Goal: Information Seeking & Learning: Learn about a topic

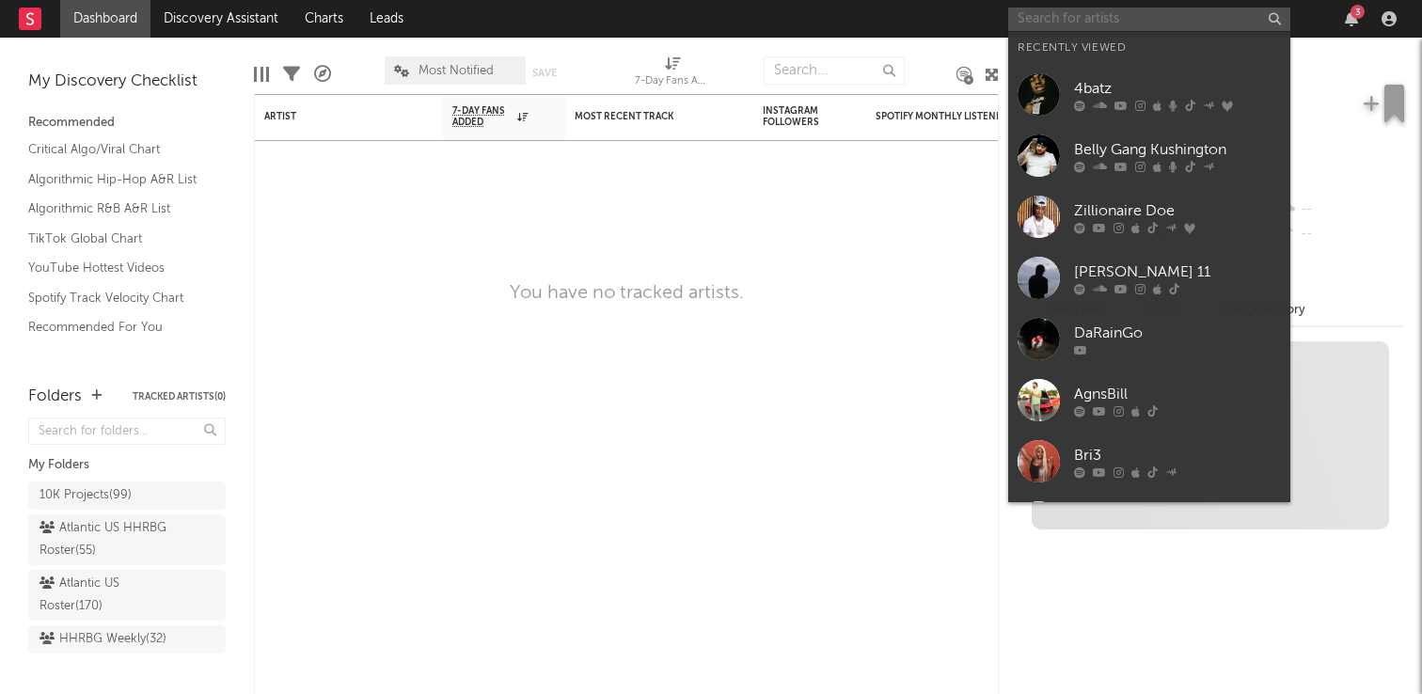
click at [1062, 13] on input "text" at bounding box center [1149, 20] width 282 height 24
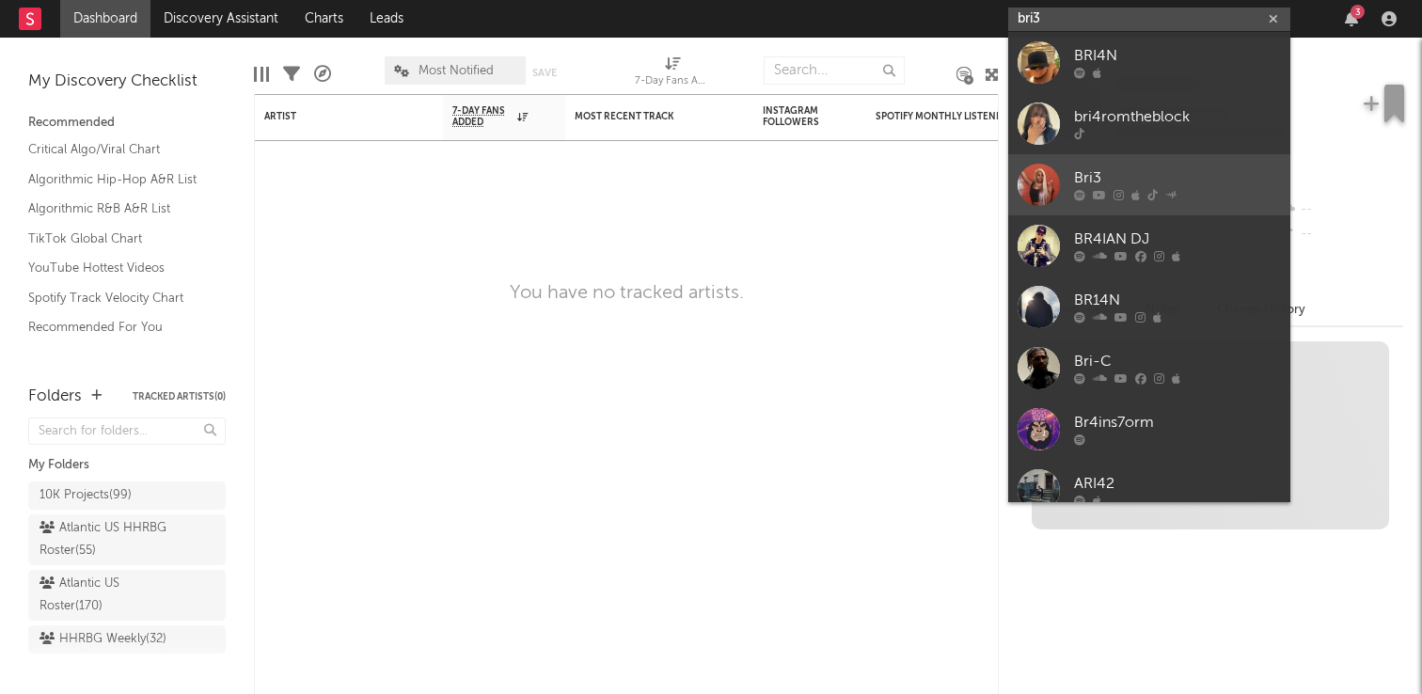
type input "bri3"
click at [1162, 167] on div "Bri3" at bounding box center [1177, 178] width 207 height 23
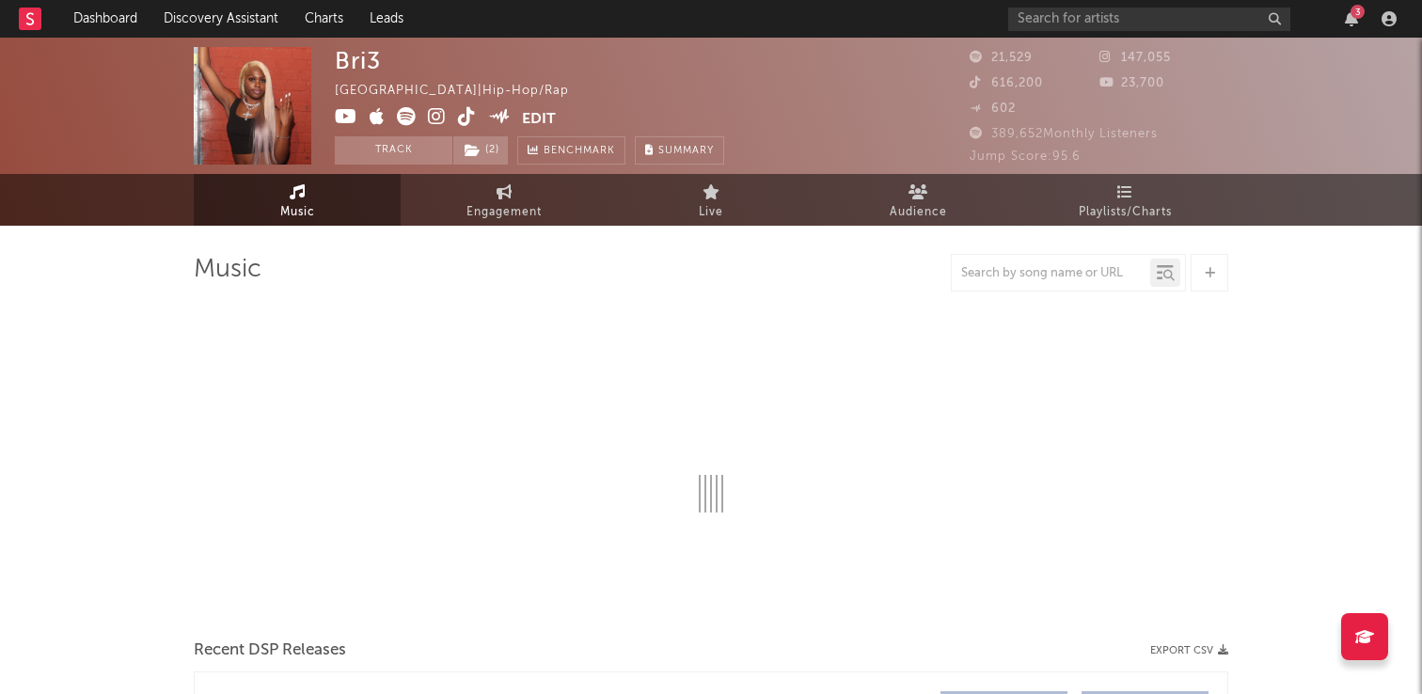
select select "6m"
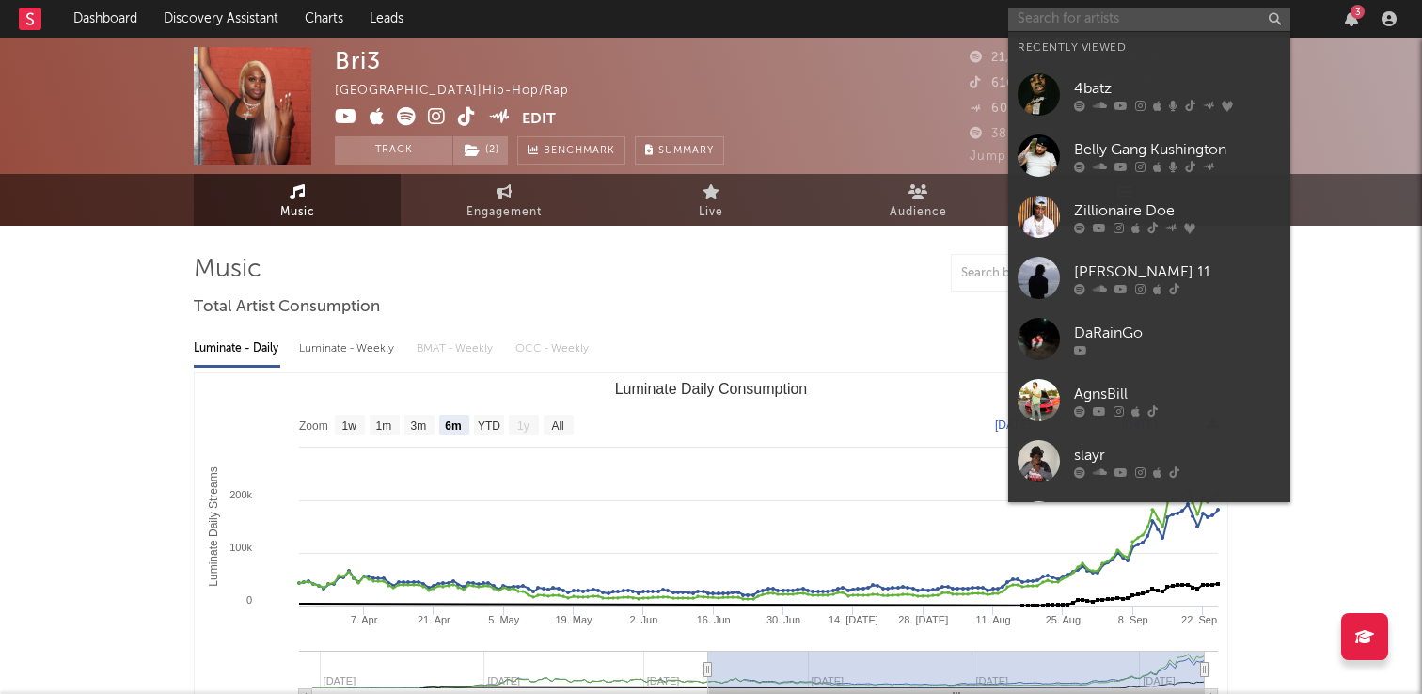
click at [1188, 18] on input "text" at bounding box center [1149, 20] width 282 height 24
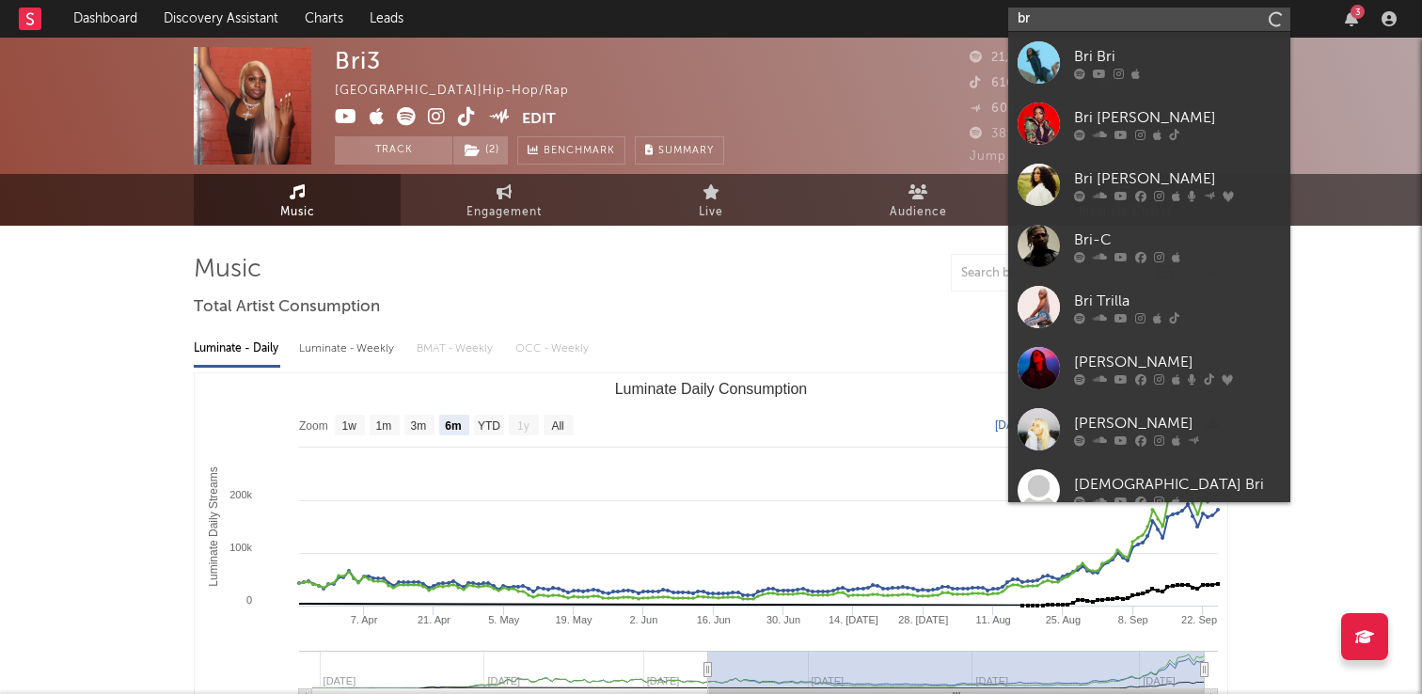
type input "b"
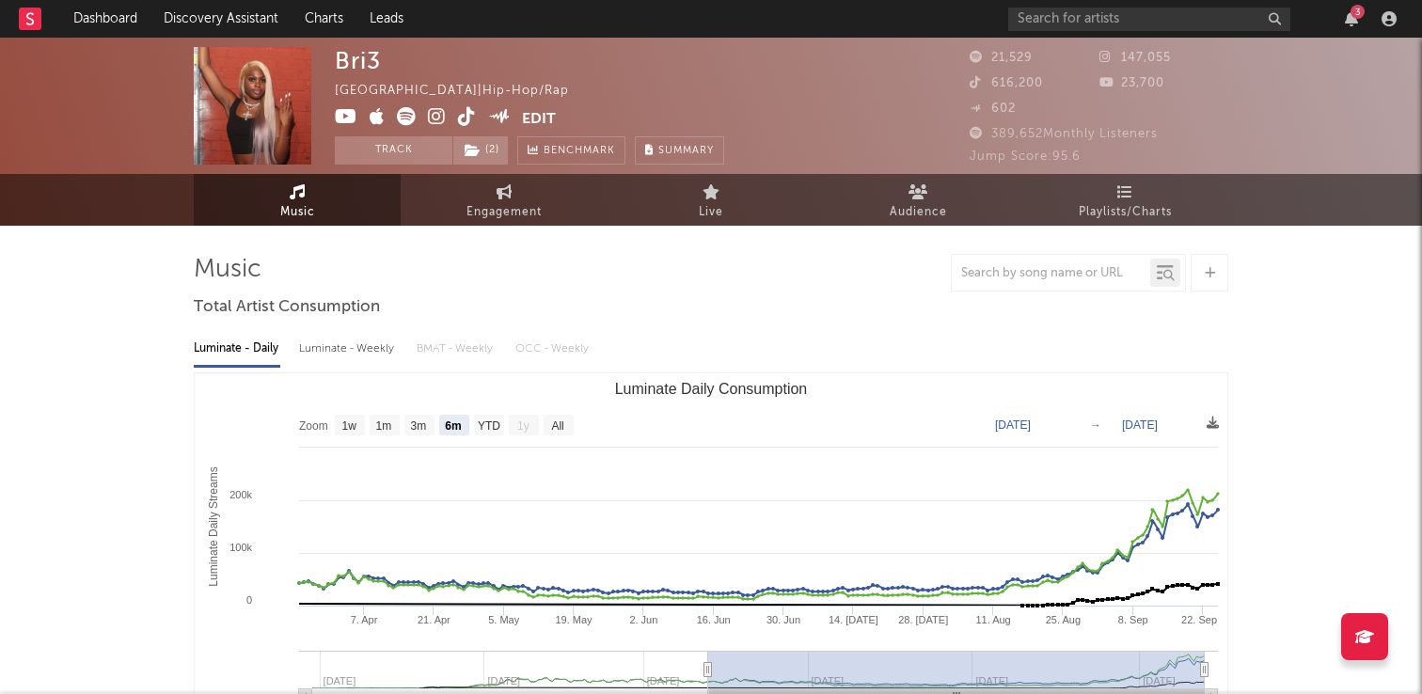
click at [1140, 211] on span "Playlists/Charts" at bounding box center [1125, 212] width 93 height 23
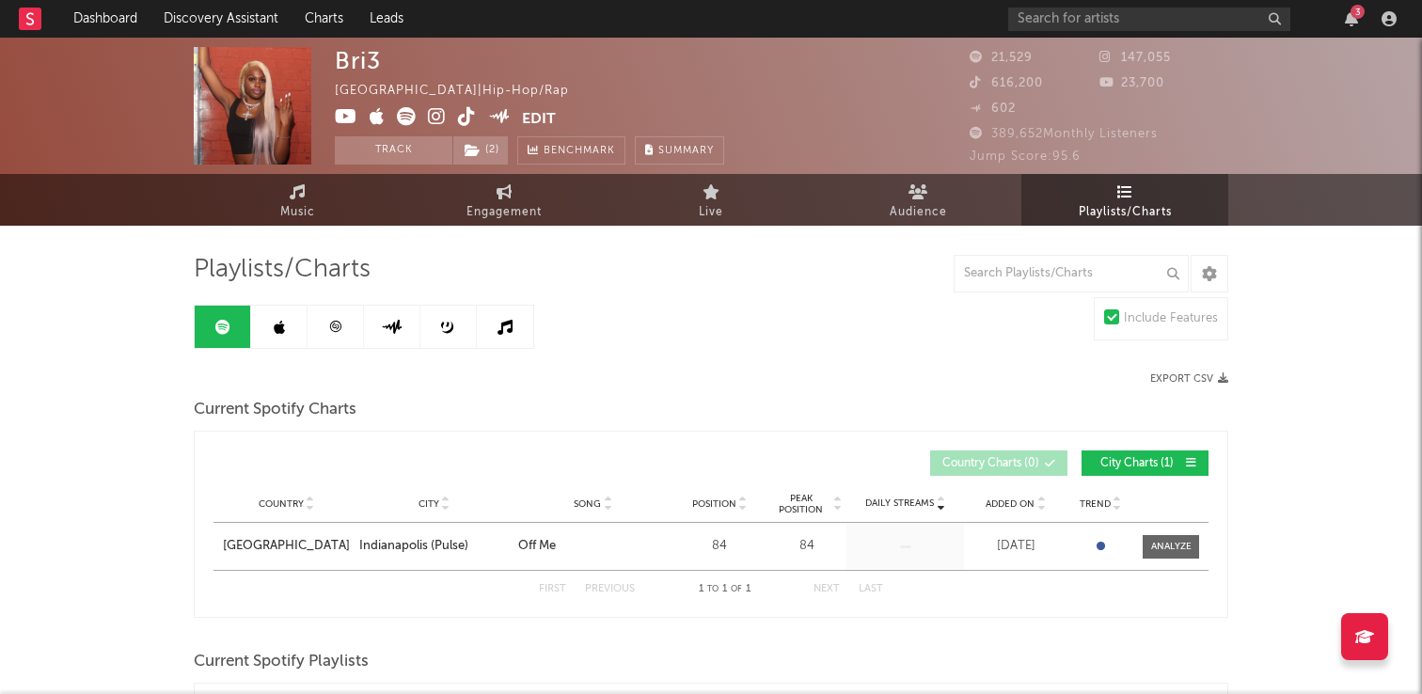
click at [296, 332] on link at bounding box center [279, 327] width 56 height 42
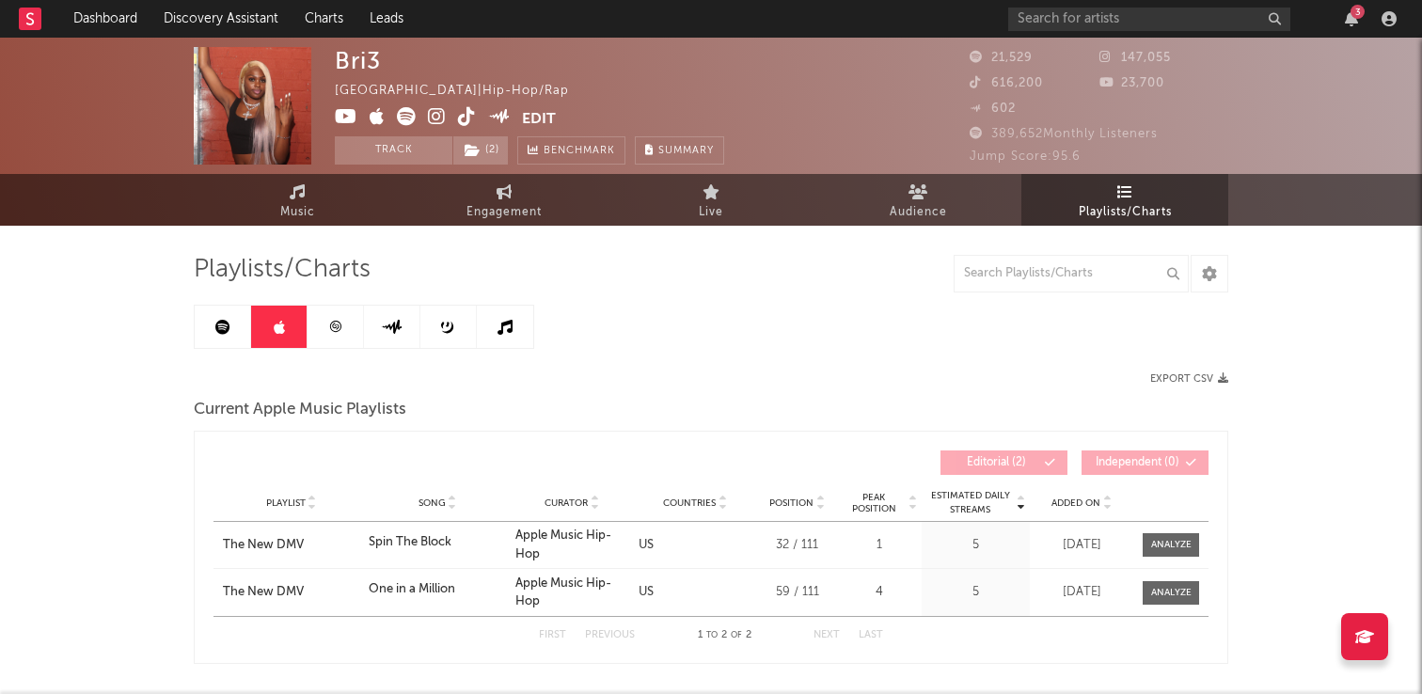
click at [319, 330] on link at bounding box center [336, 327] width 56 height 42
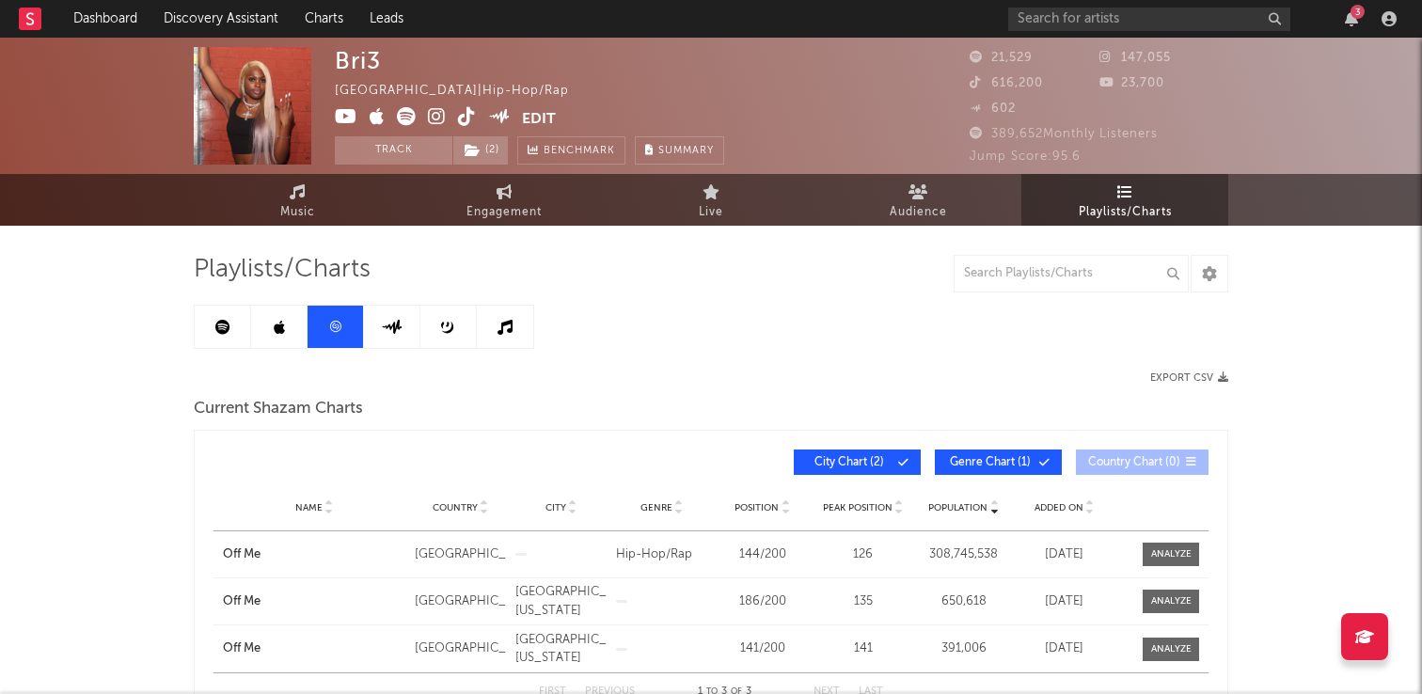
click at [981, 506] on span "Population" at bounding box center [957, 507] width 59 height 11
click at [1044, 504] on span "Added On" at bounding box center [1059, 507] width 49 height 11
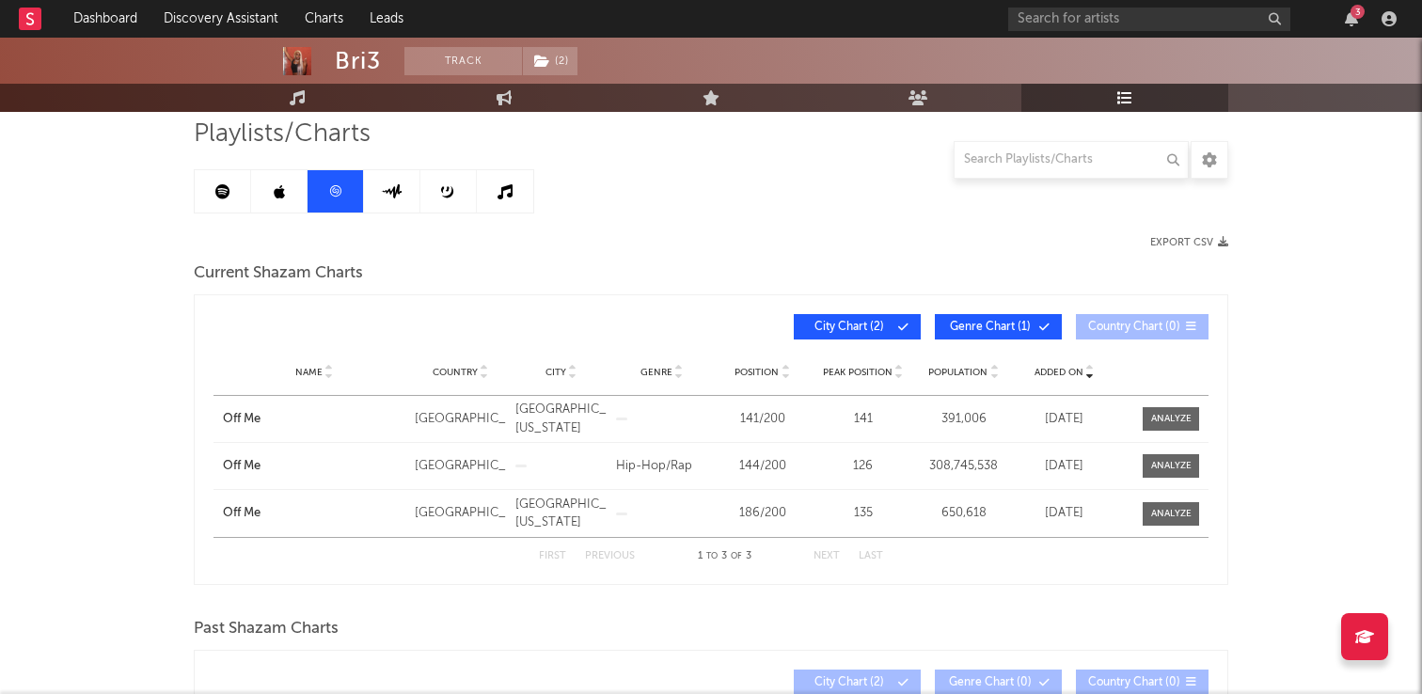
scroll to position [134, 0]
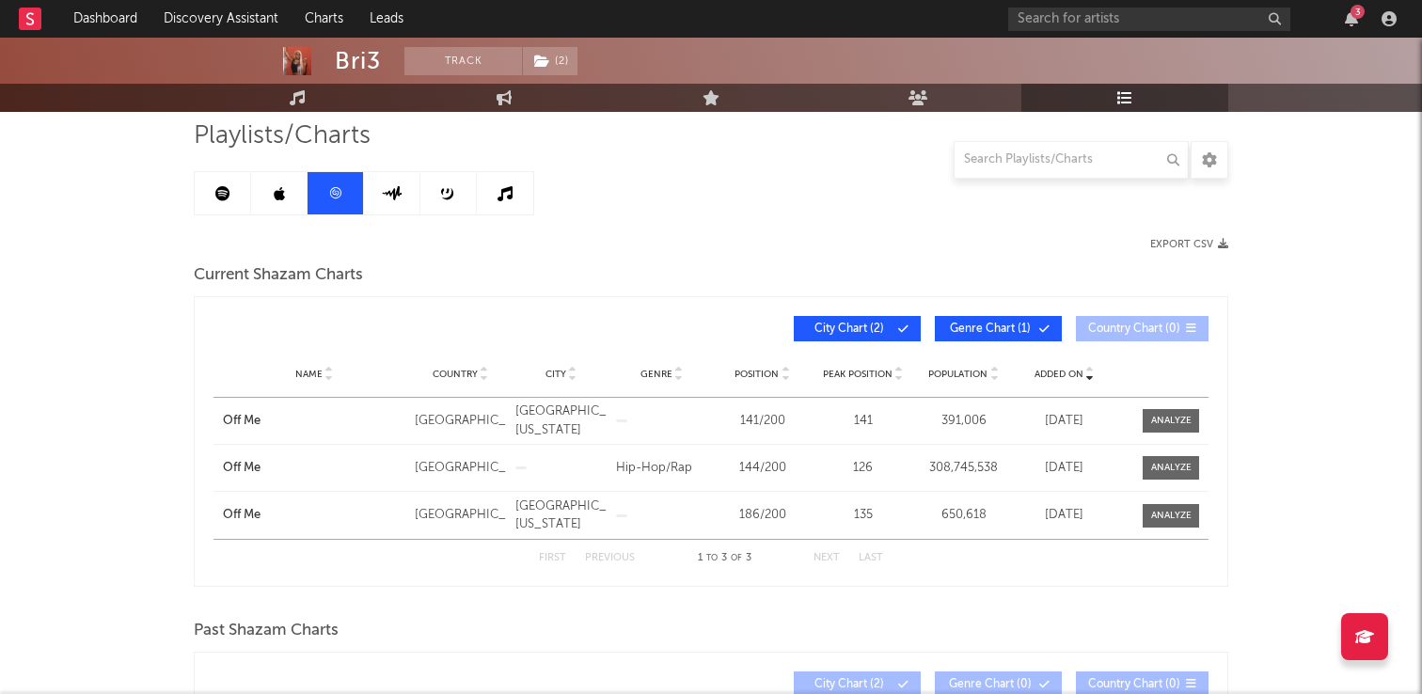
click at [387, 202] on link at bounding box center [392, 193] width 56 height 42
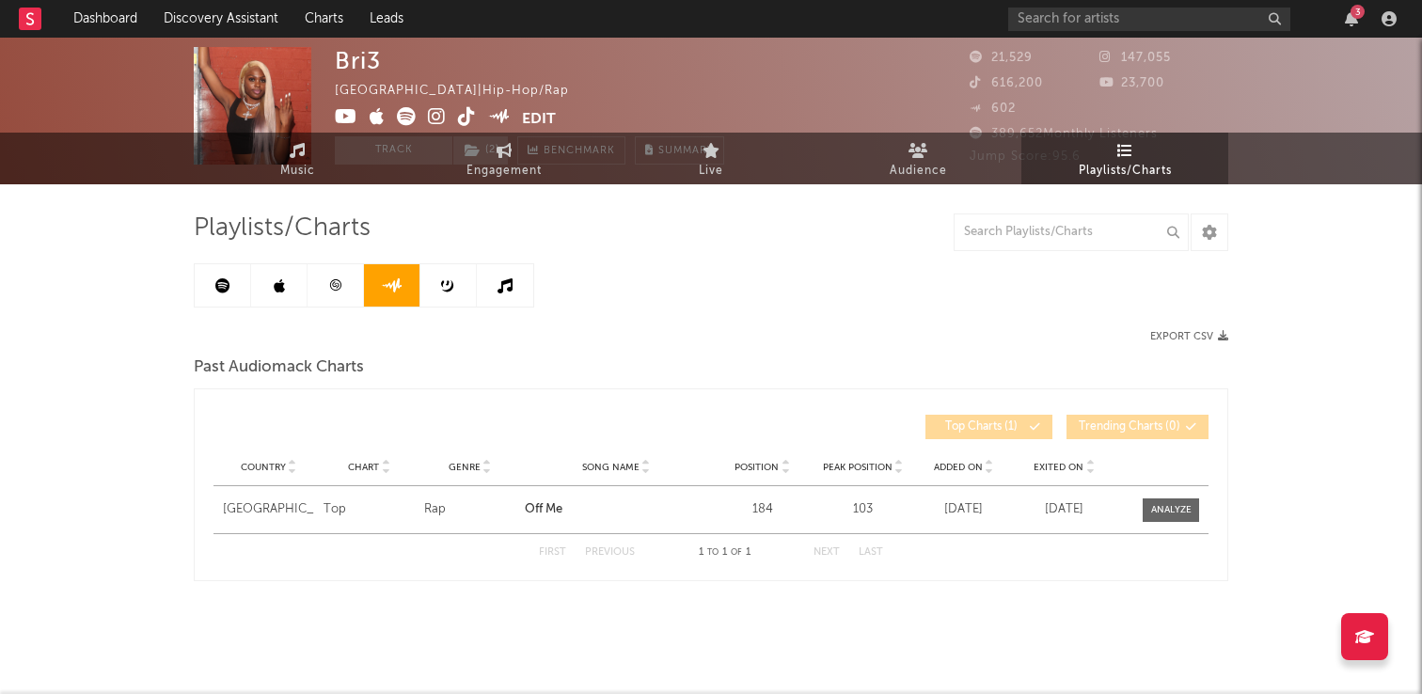
click at [458, 302] on link at bounding box center [448, 285] width 56 height 42
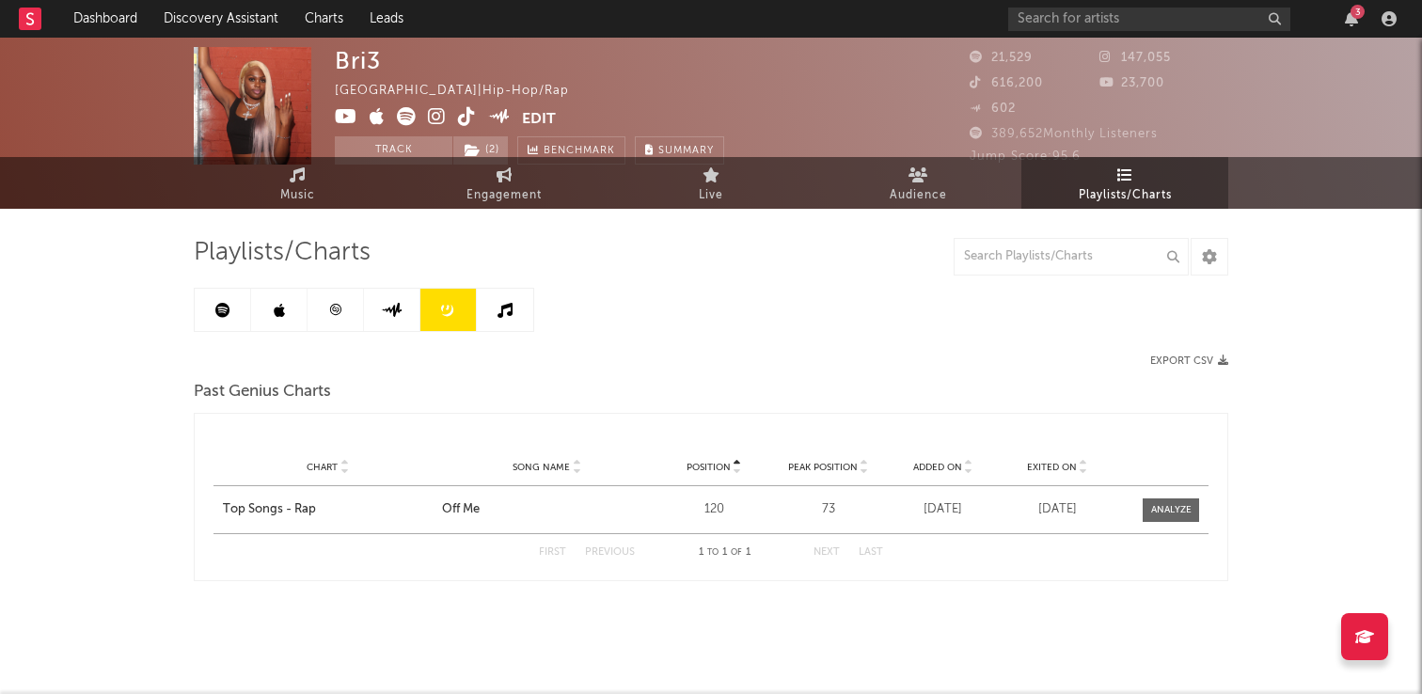
click at [520, 329] on link at bounding box center [505, 310] width 56 height 42
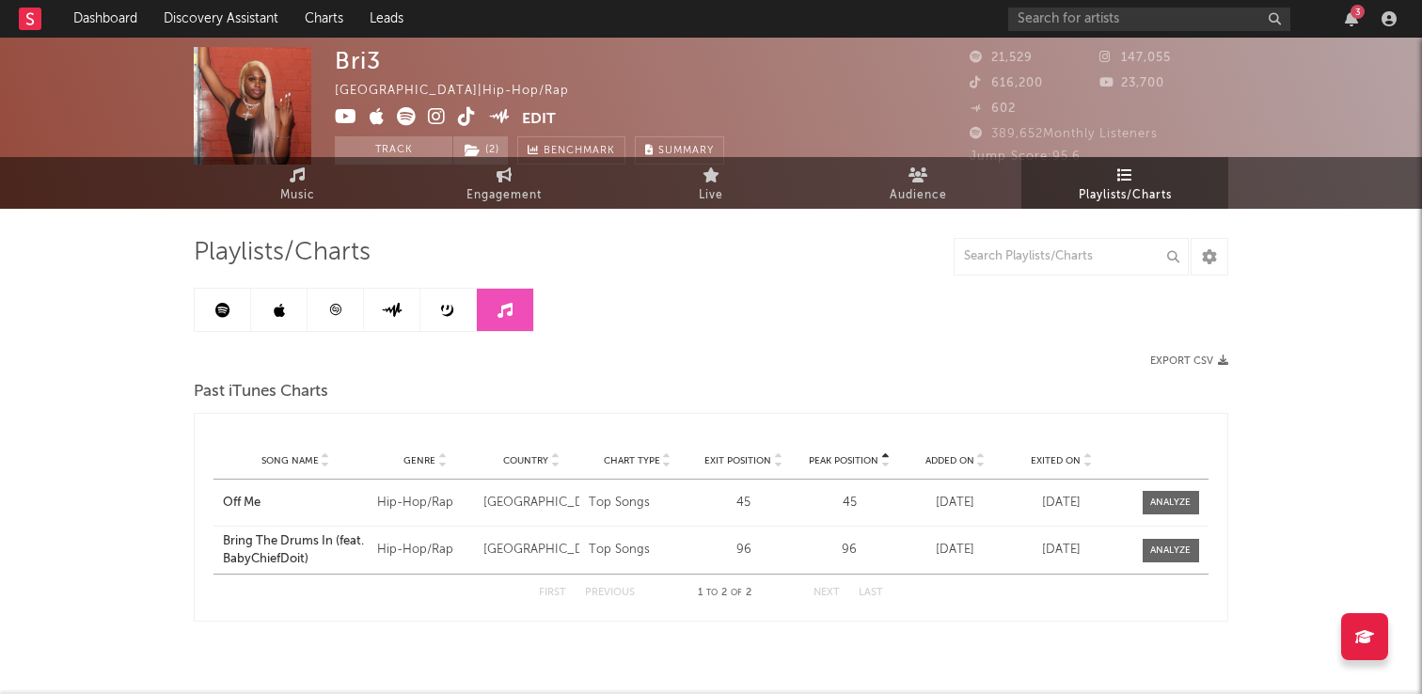
click at [234, 305] on link at bounding box center [223, 310] width 56 height 42
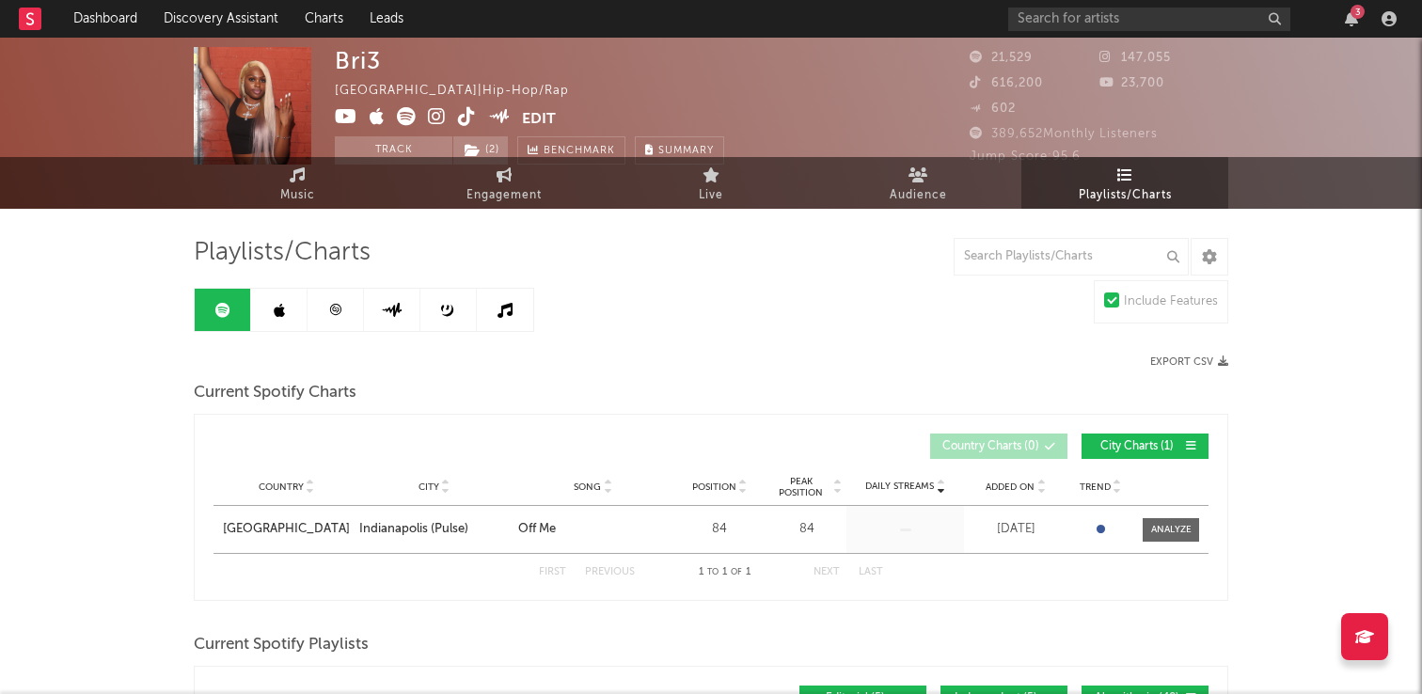
click at [342, 309] on link at bounding box center [336, 310] width 56 height 42
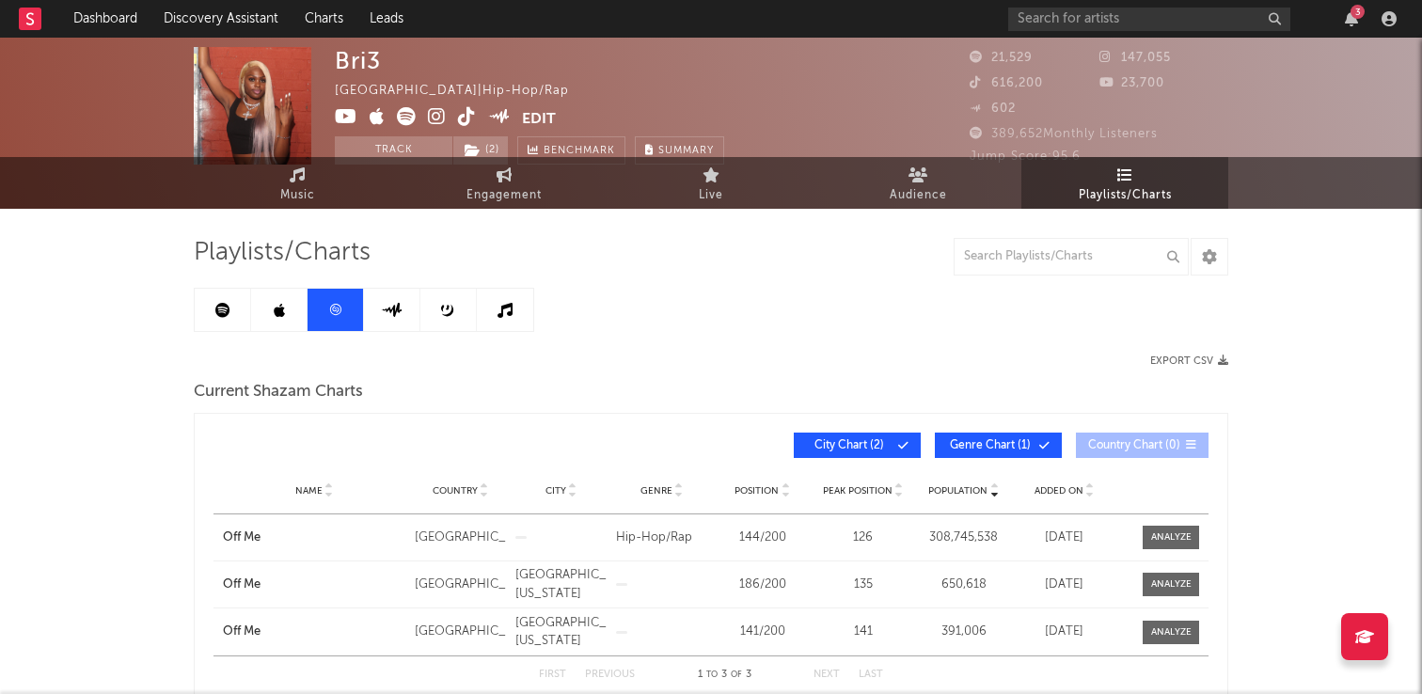
click at [277, 321] on link at bounding box center [279, 310] width 56 height 42
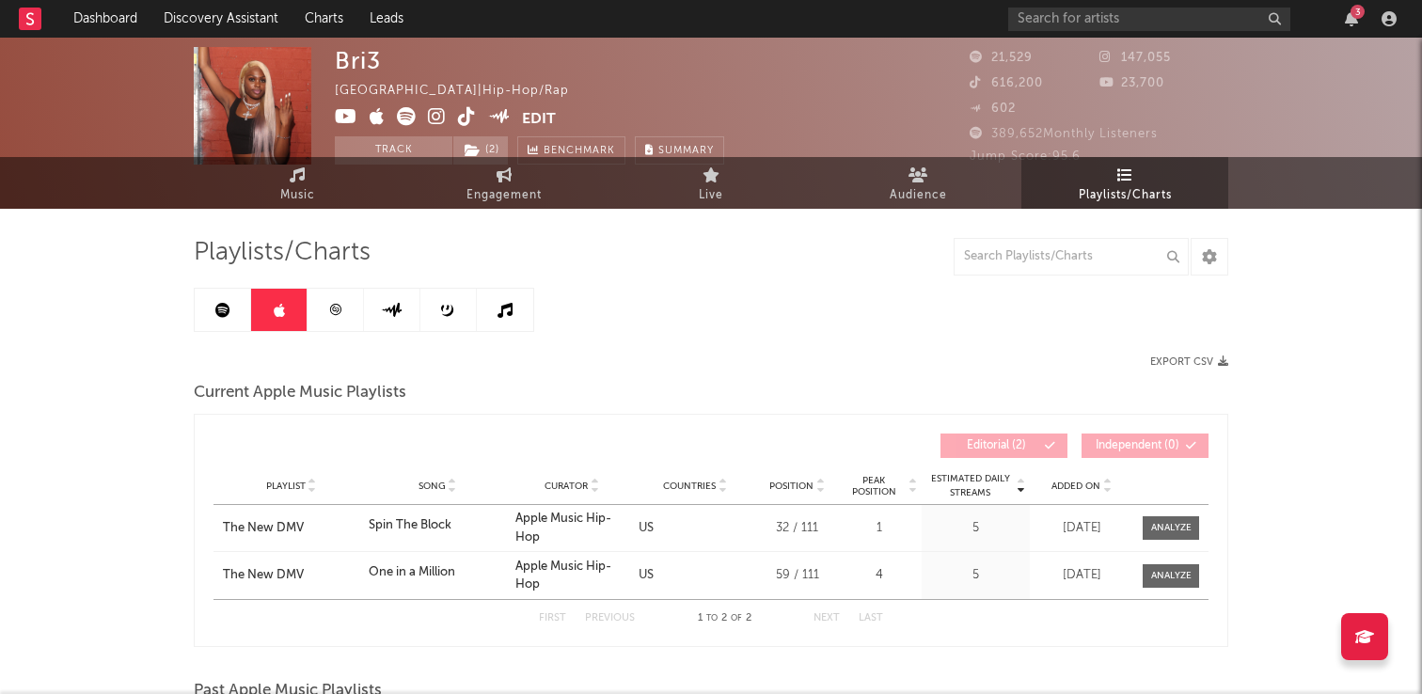
drag, startPoint x: 243, startPoint y: 310, endPoint x: 254, endPoint y: 310, distance: 11.3
click at [243, 310] on link at bounding box center [223, 310] width 56 height 42
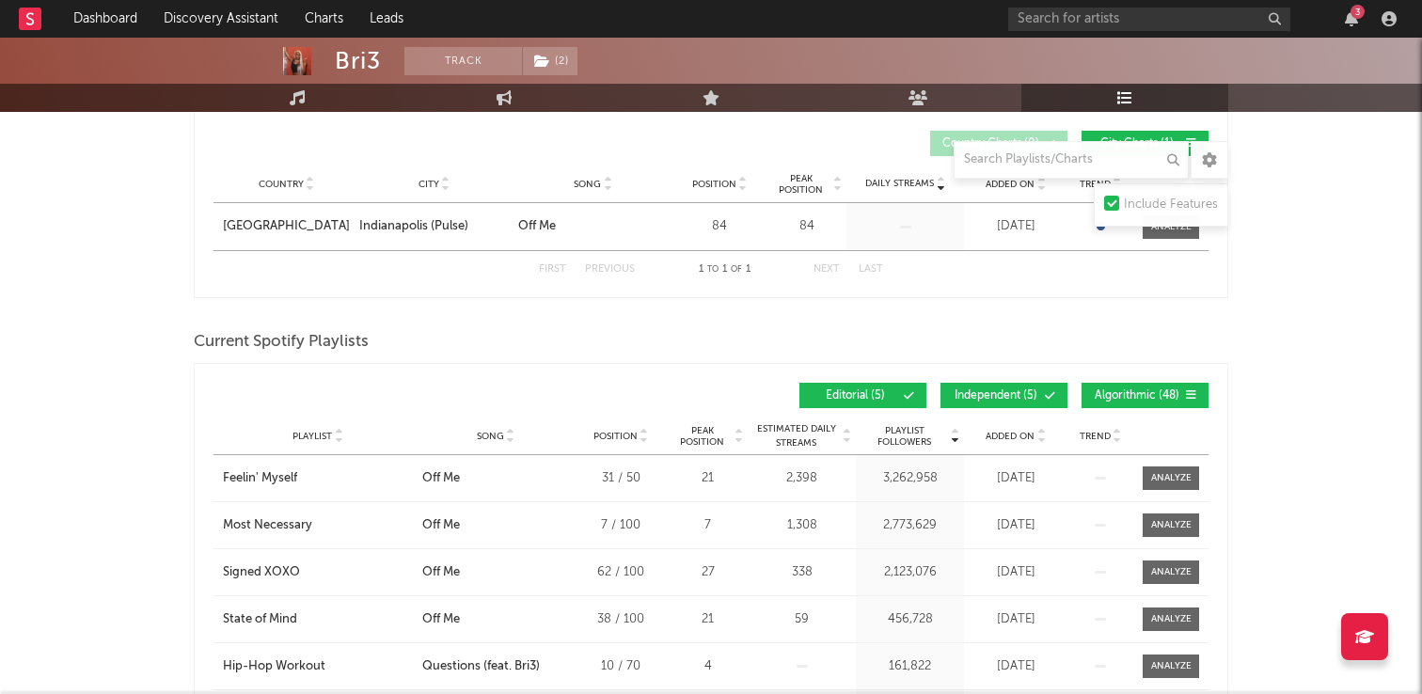
scroll to position [325, 0]
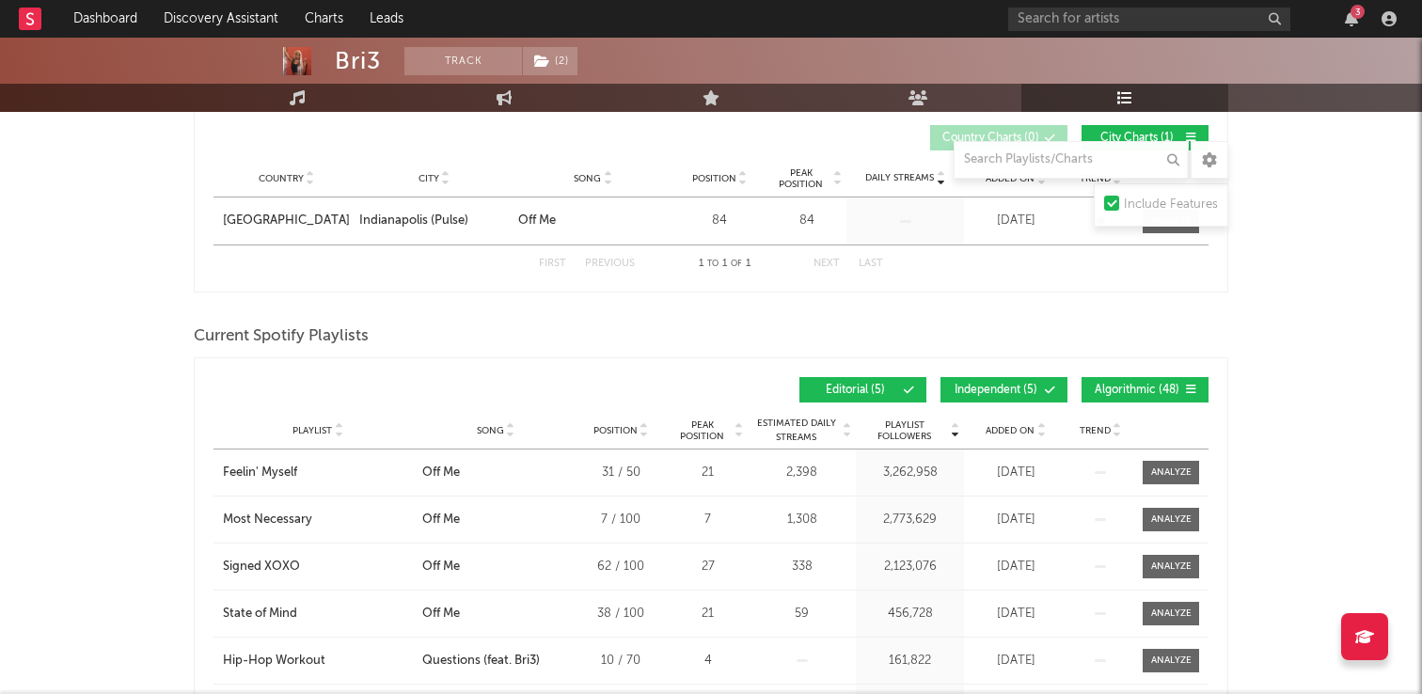
click at [1028, 429] on span "Added On" at bounding box center [1010, 430] width 49 height 11
click at [1028, 428] on span "Added On" at bounding box center [1010, 430] width 49 height 11
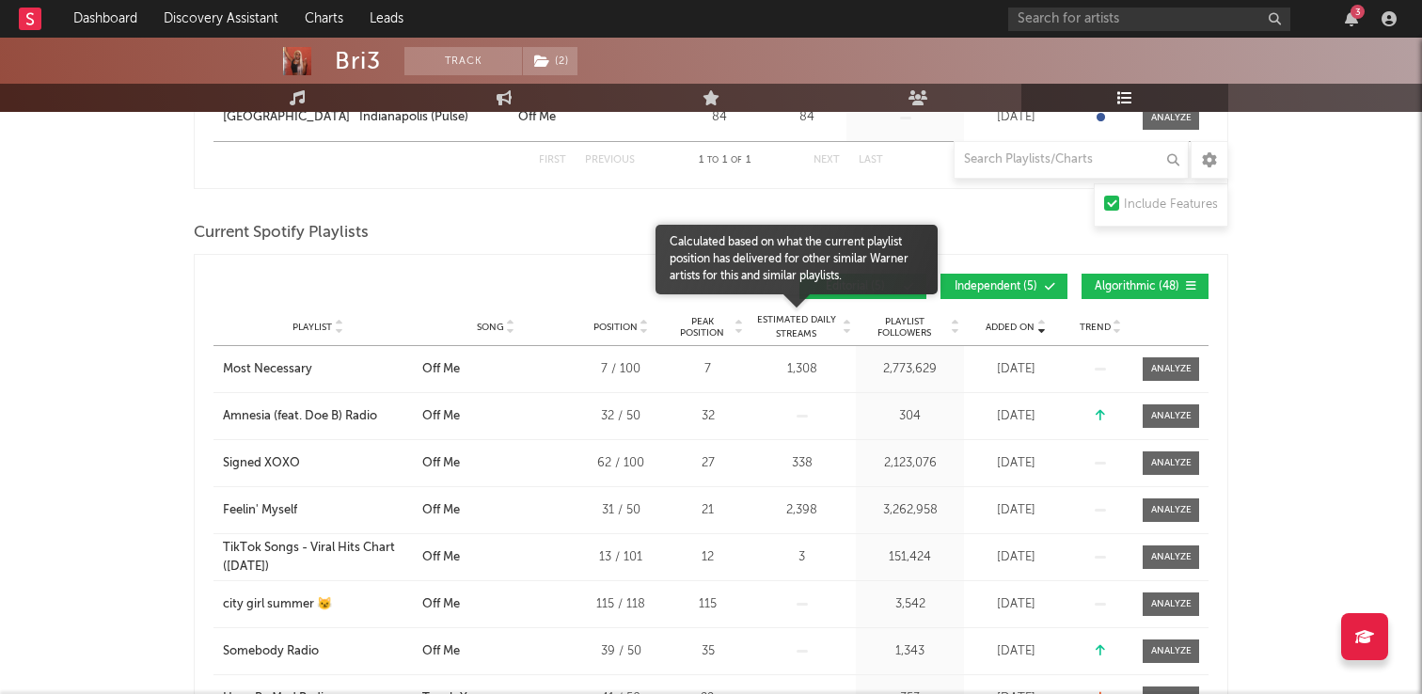
scroll to position [0, 0]
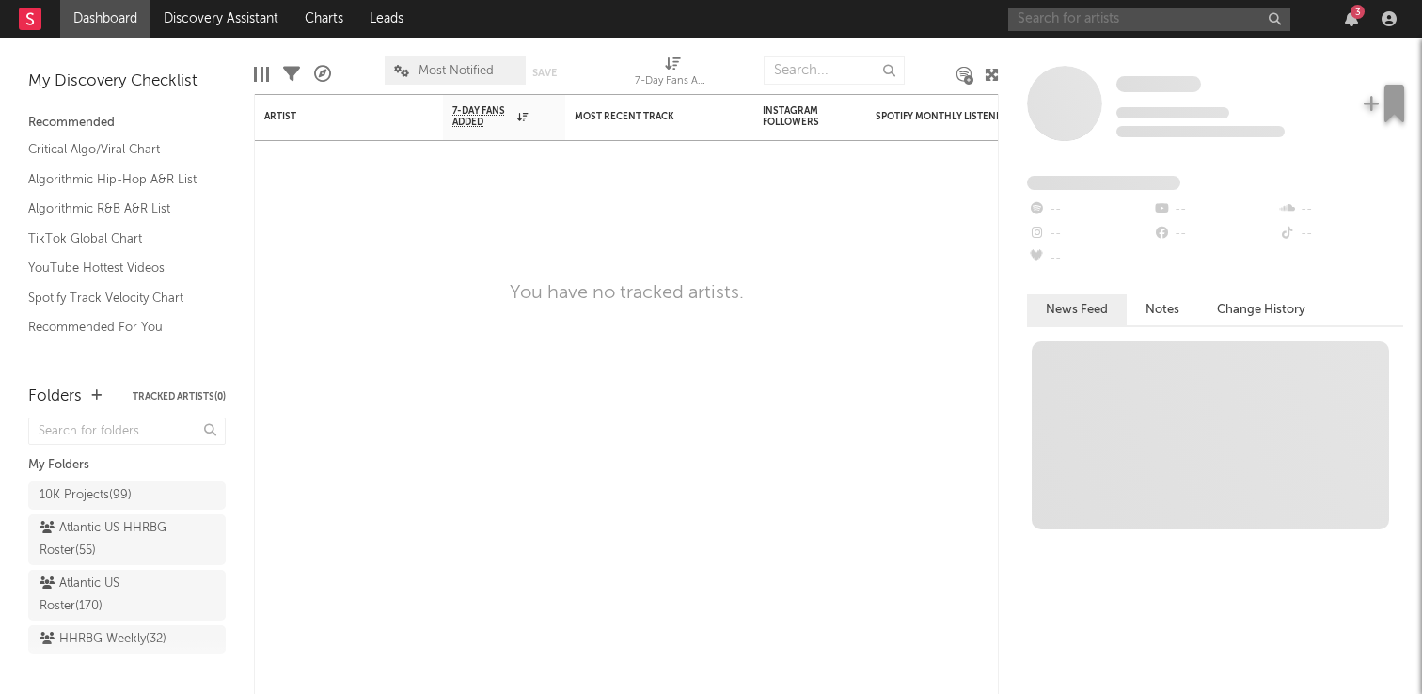
click at [1086, 12] on input "text" at bounding box center [1149, 20] width 282 height 24
click at [1239, 50] on div "Some Artist Tracking Since: [DATE] 0 fans this week 0 fans last week Fans Added…" at bounding box center [1210, 366] width 423 height 656
click at [1186, 24] on input "ealuhri" at bounding box center [1149, 20] width 282 height 24
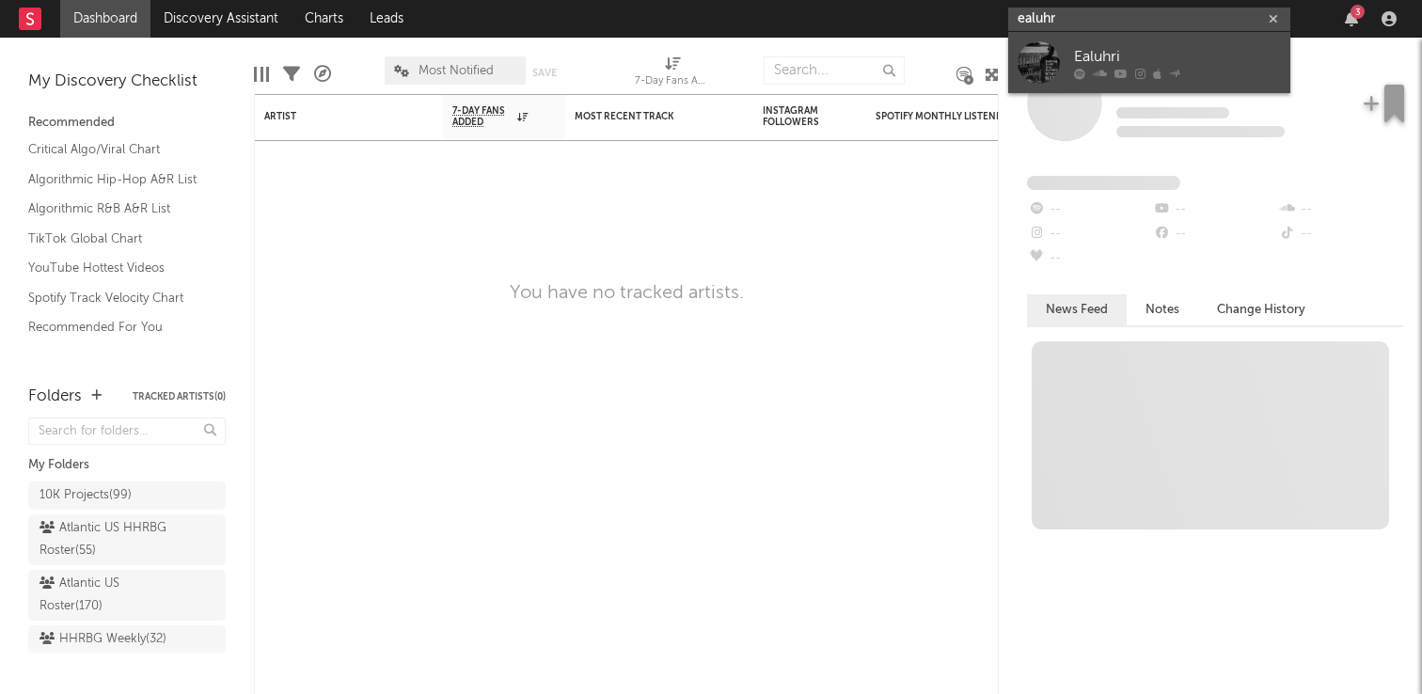
type input "ealuhr"
click at [1188, 56] on div "Ealuhri" at bounding box center [1177, 56] width 207 height 23
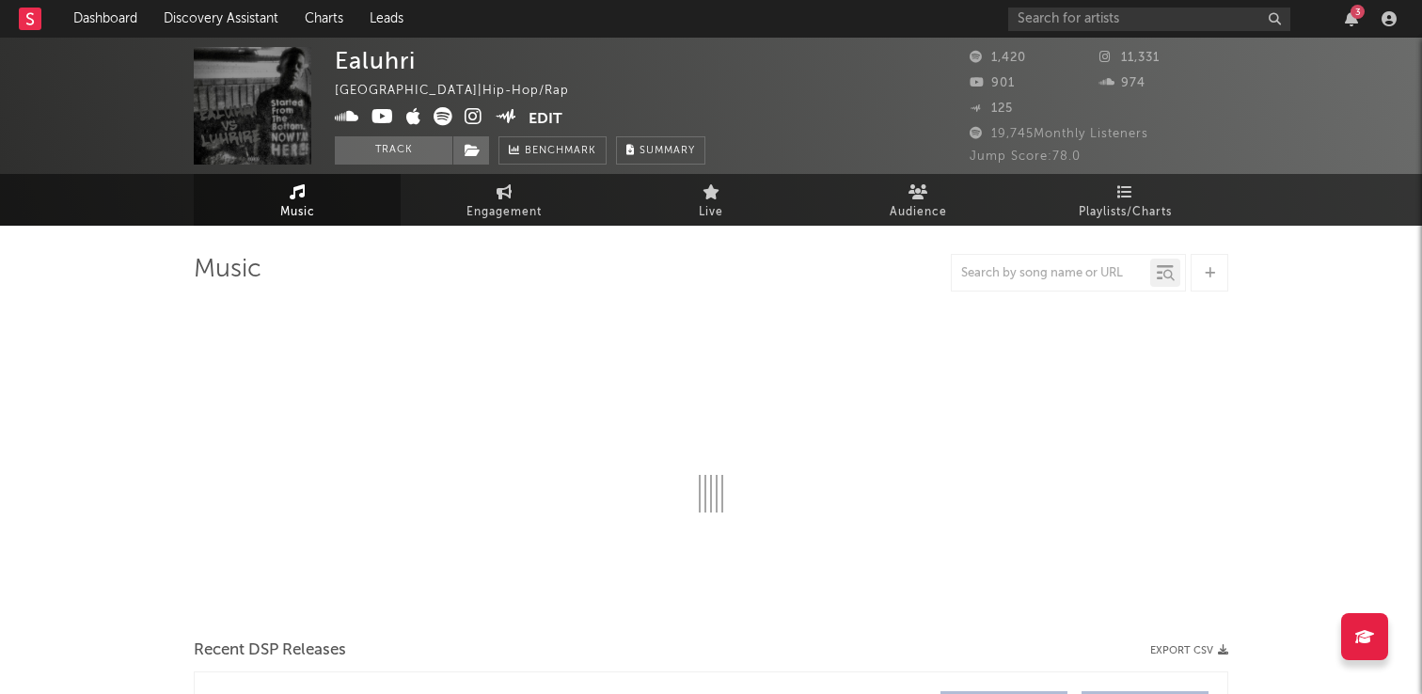
select select "6m"
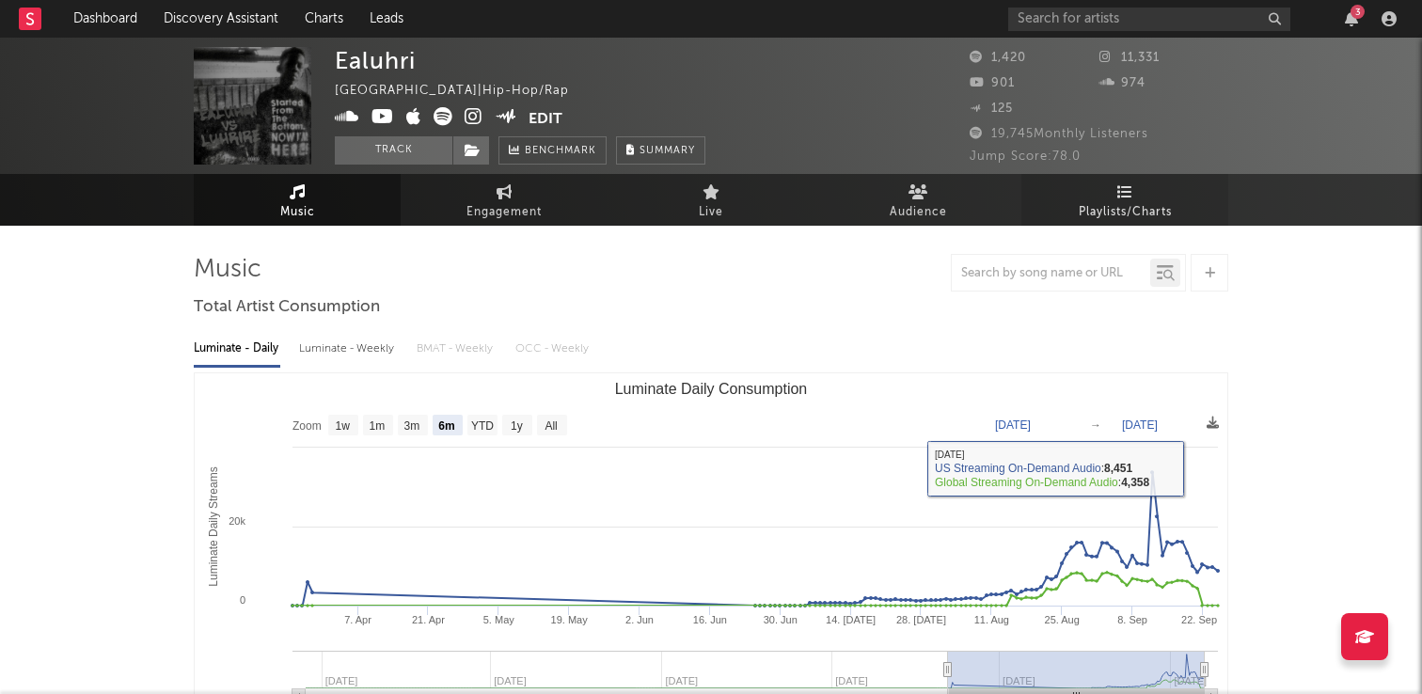
click at [1145, 220] on span "Playlists/Charts" at bounding box center [1125, 212] width 93 height 23
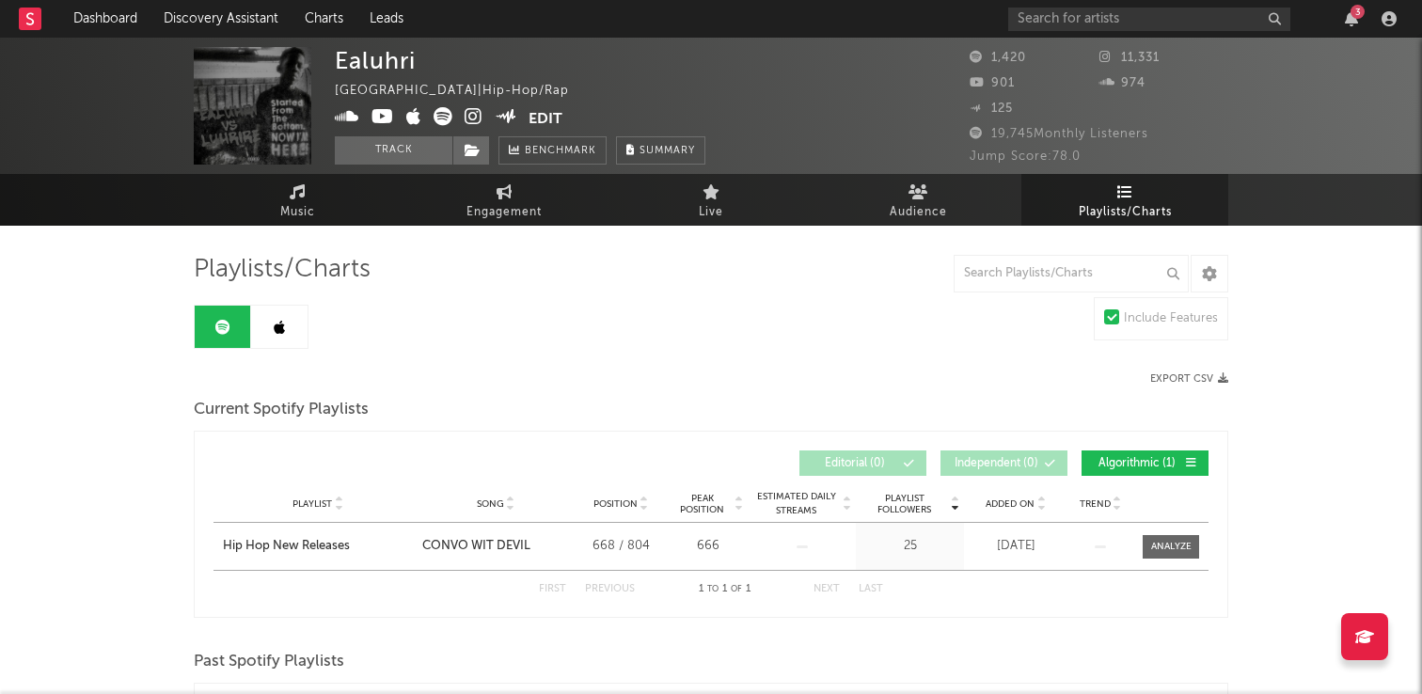
click at [1043, 498] on icon at bounding box center [1040, 501] width 9 height 8
click at [299, 201] on span "Music" at bounding box center [297, 212] width 35 height 23
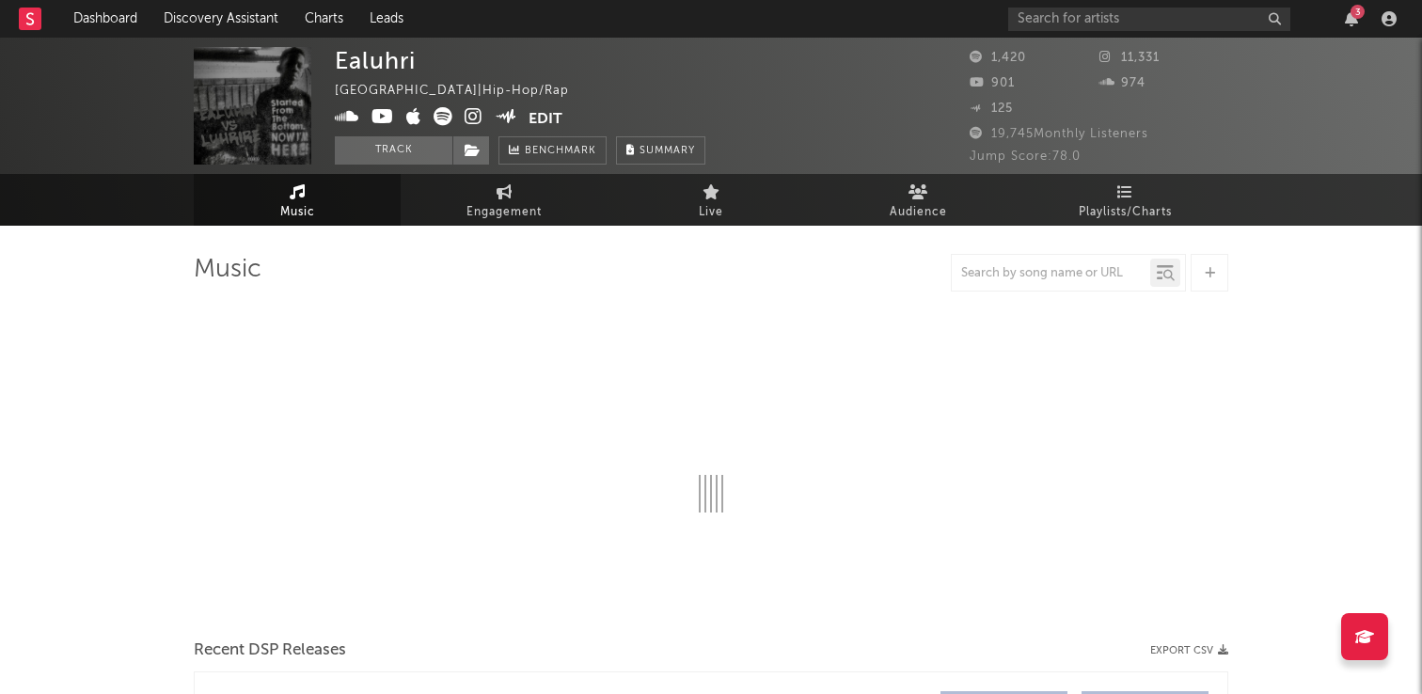
select select "6m"
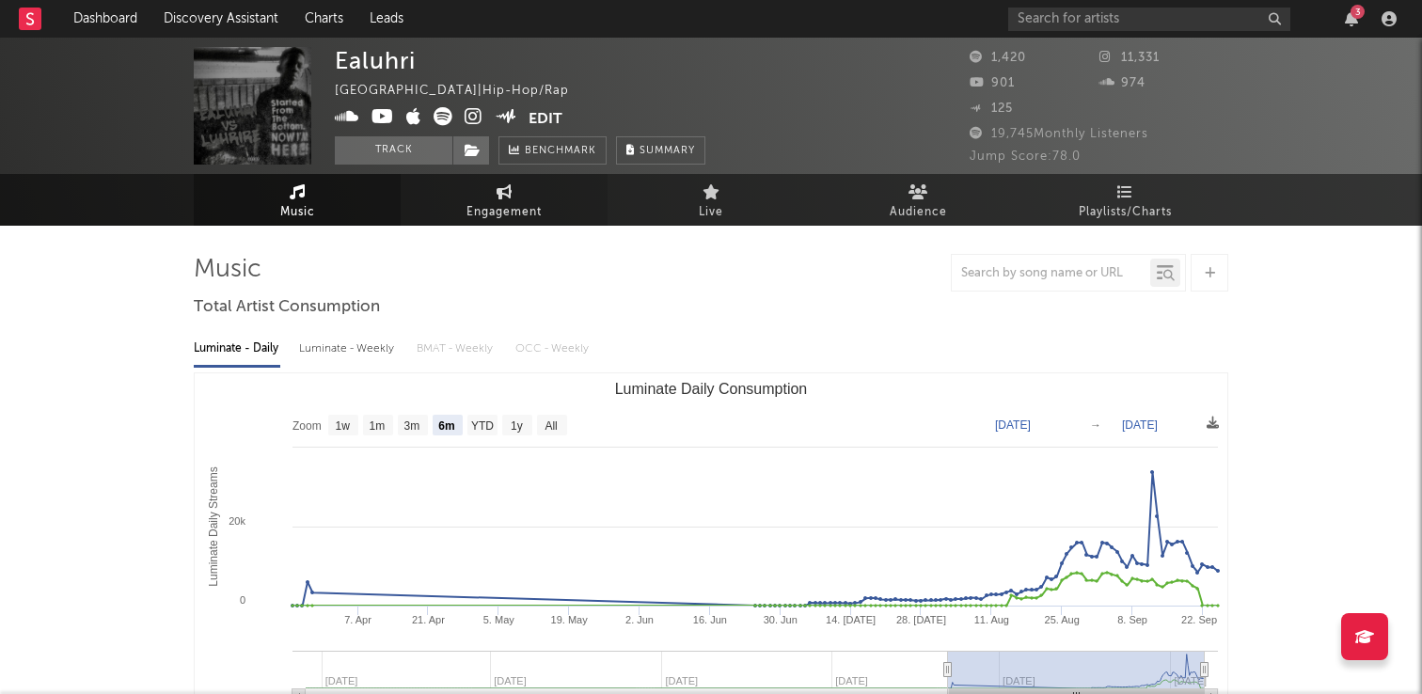
click at [506, 205] on span "Engagement" at bounding box center [503, 212] width 75 height 23
select select "1w"
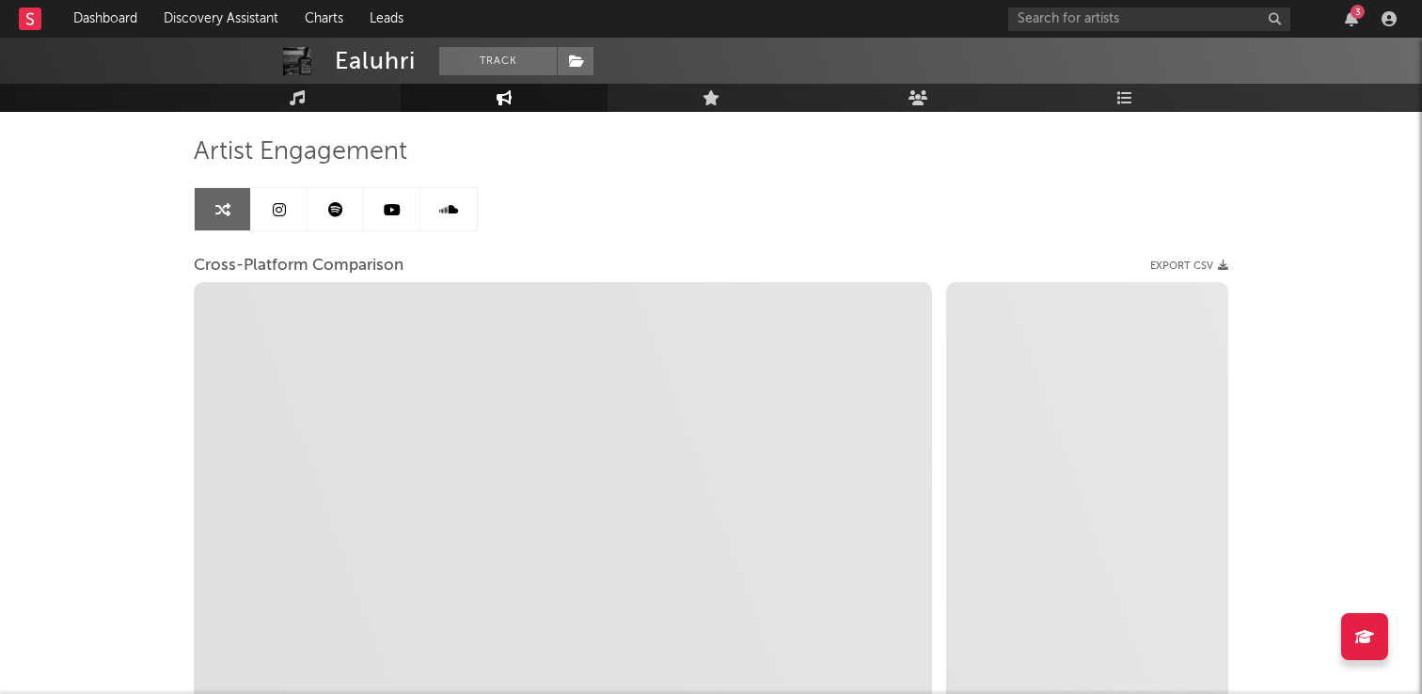
scroll to position [119, 0]
select select "1m"
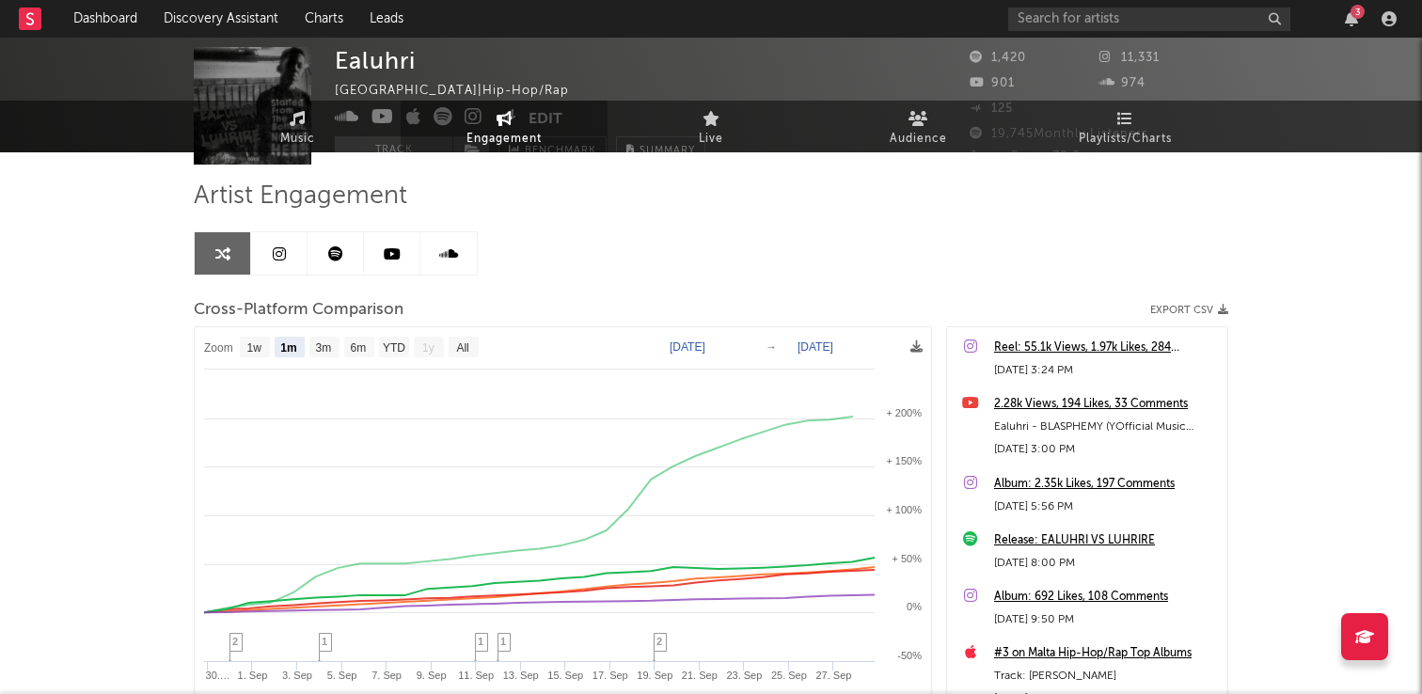
scroll to position [0, 0]
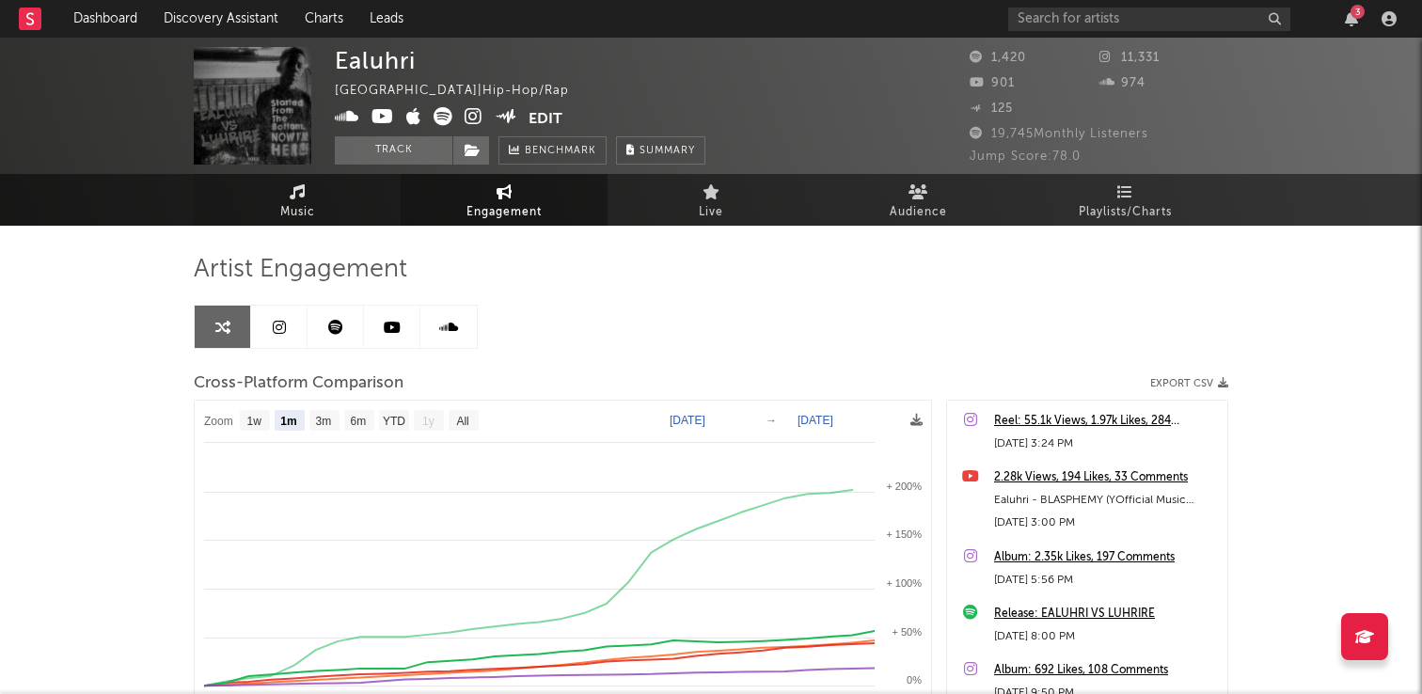
click at [364, 208] on link "Music" at bounding box center [297, 200] width 207 height 52
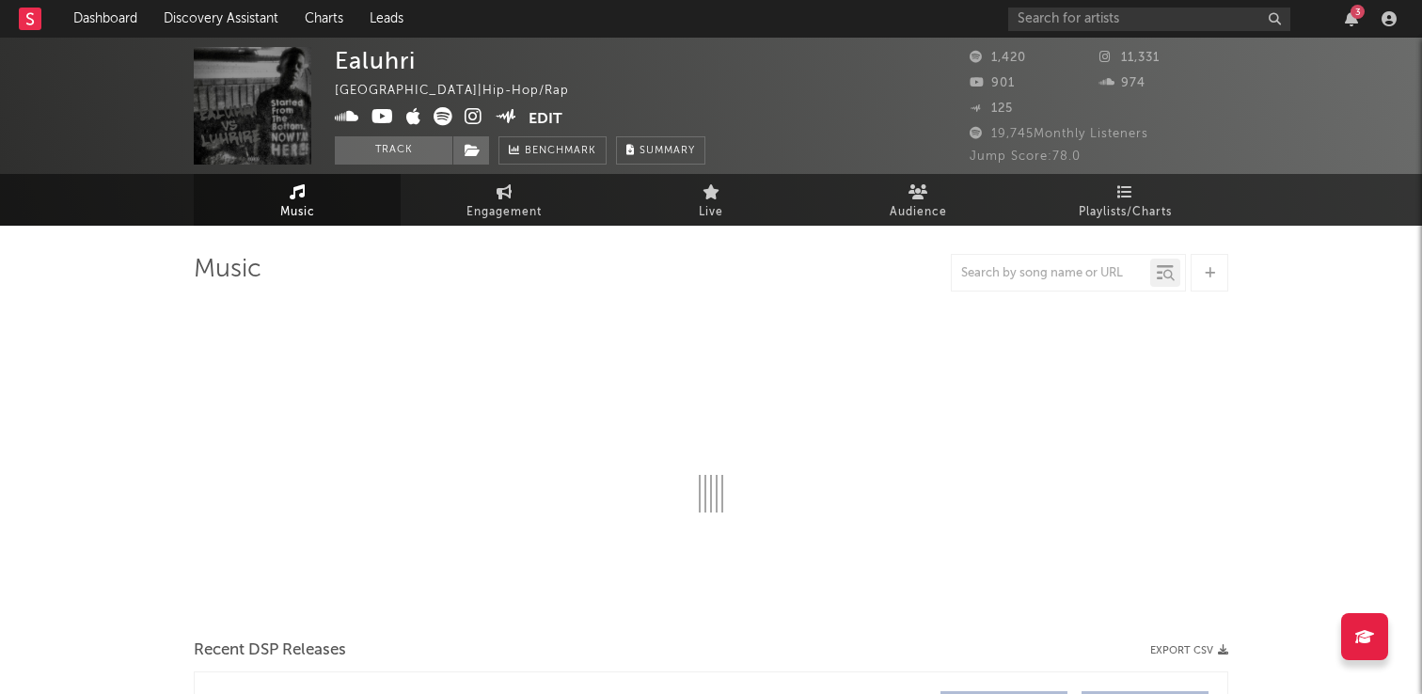
select select "6m"
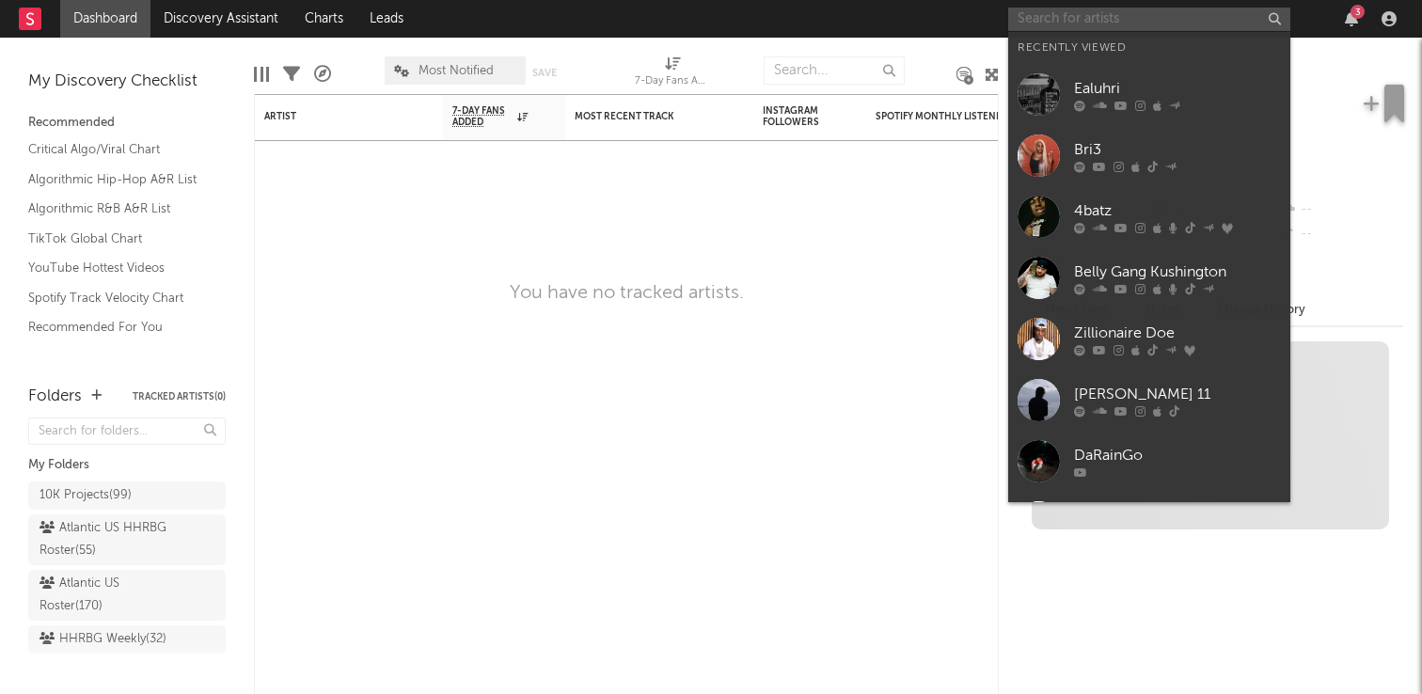
click at [1085, 15] on input "text" at bounding box center [1149, 20] width 282 height 24
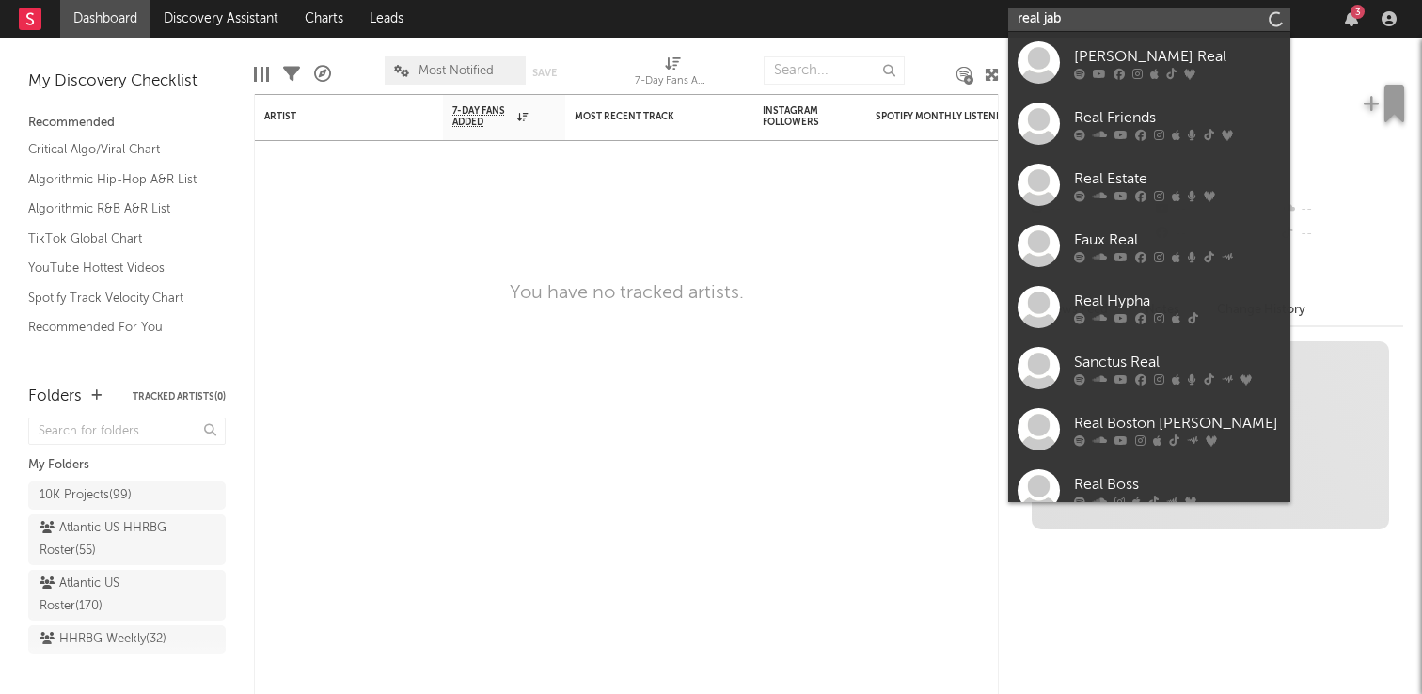
type input "real jabb"
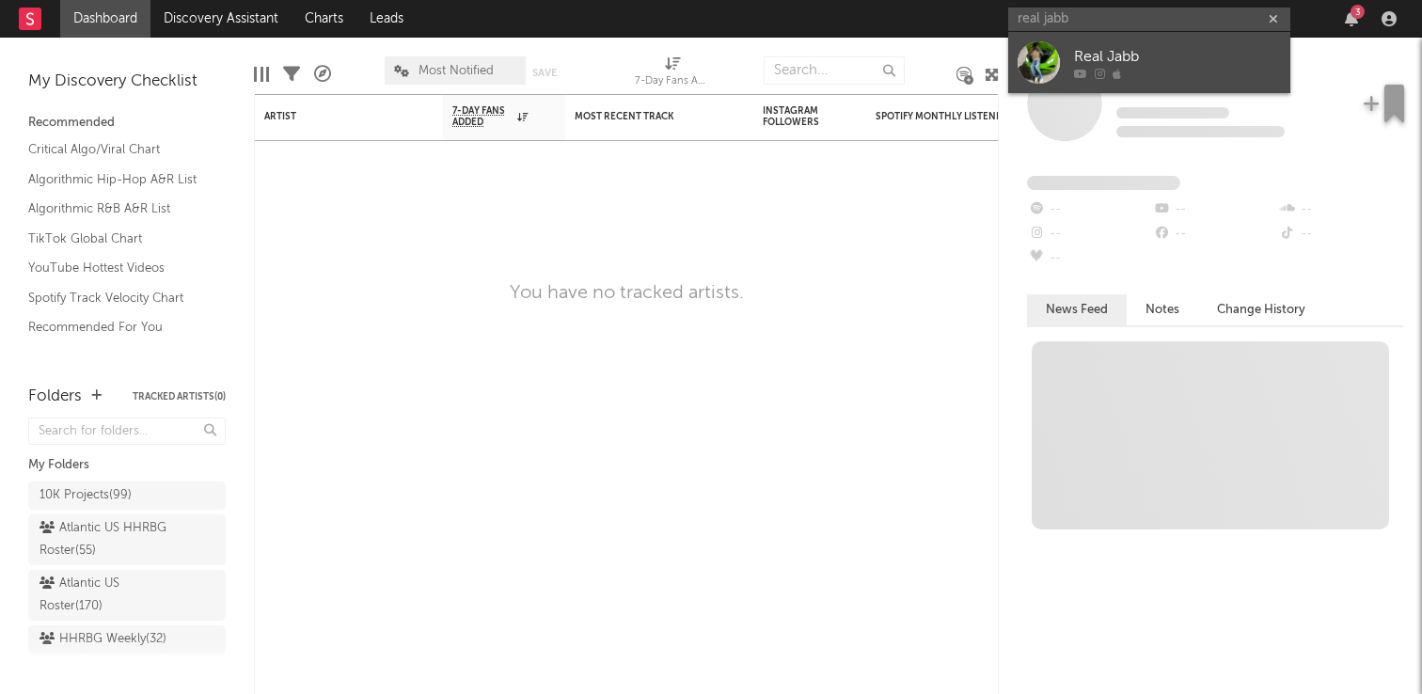
click at [1199, 72] on div at bounding box center [1177, 73] width 207 height 11
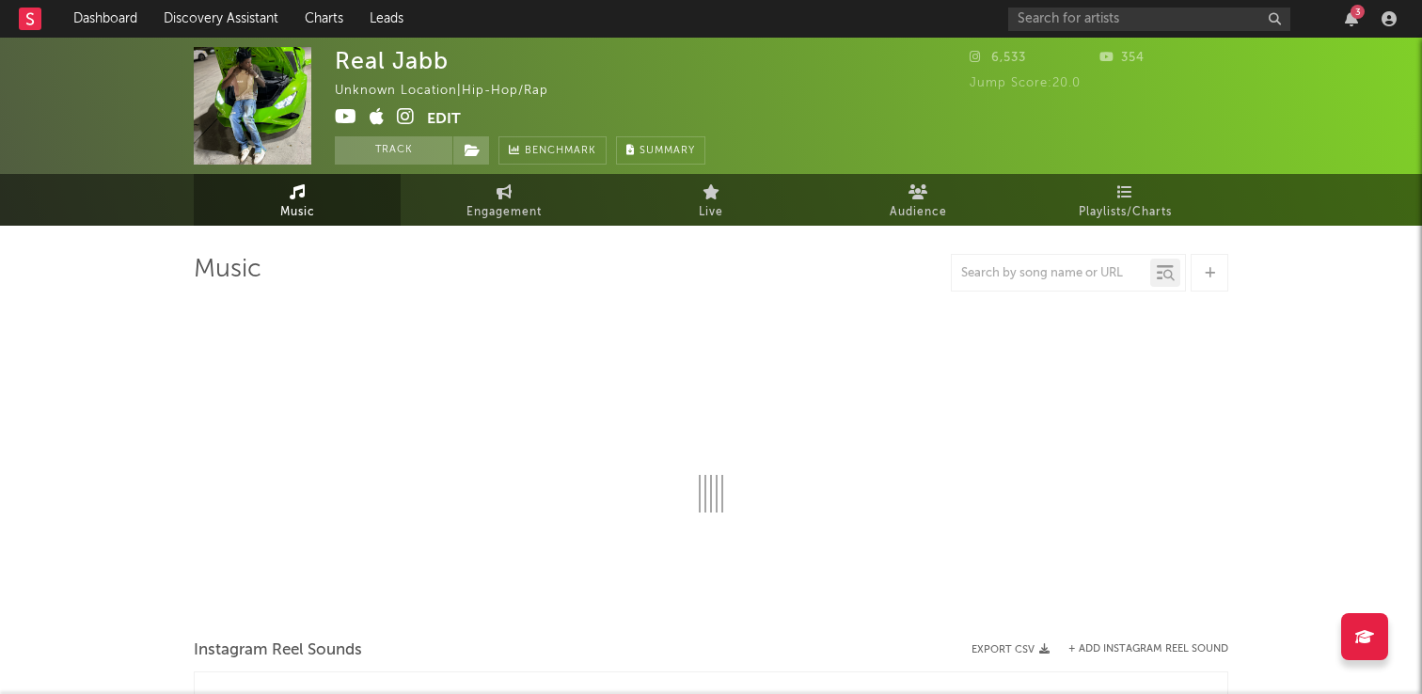
select select "1w"
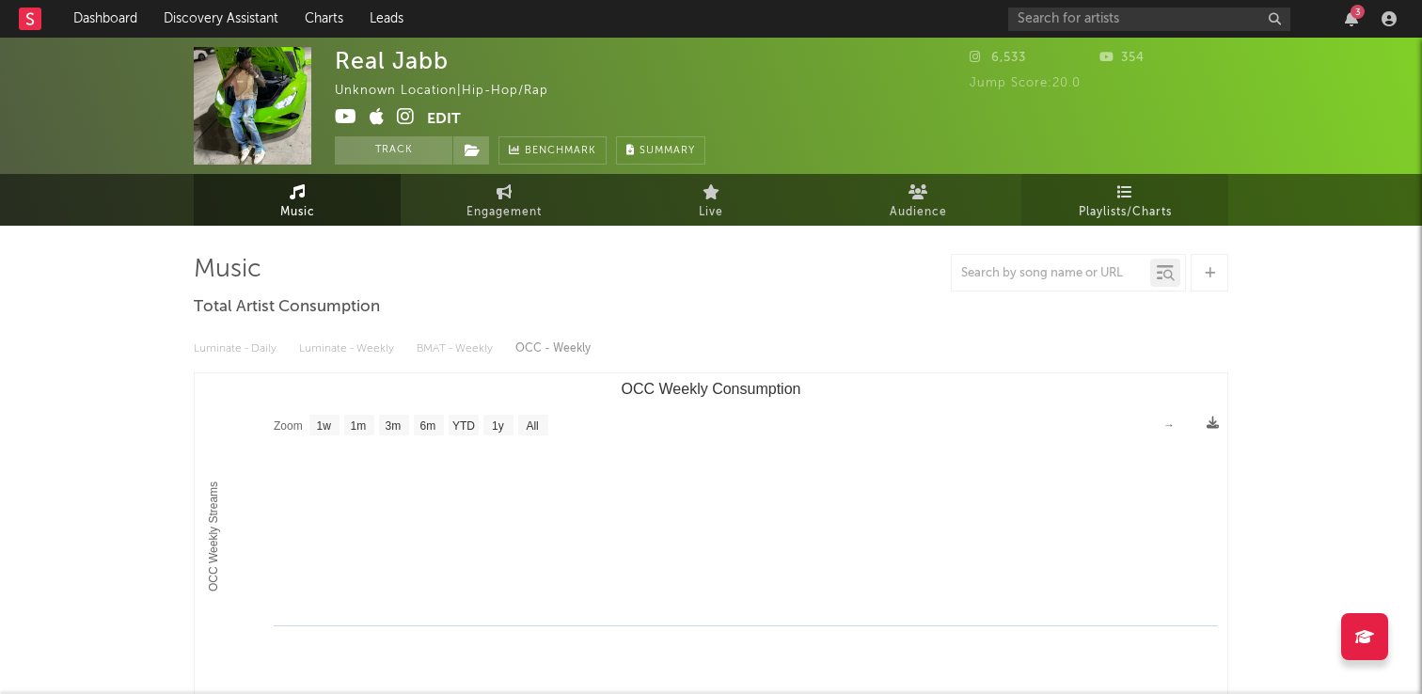
click at [1082, 195] on link "Playlists/Charts" at bounding box center [1124, 200] width 207 height 52
